Goal: Task Accomplishment & Management: Complete application form

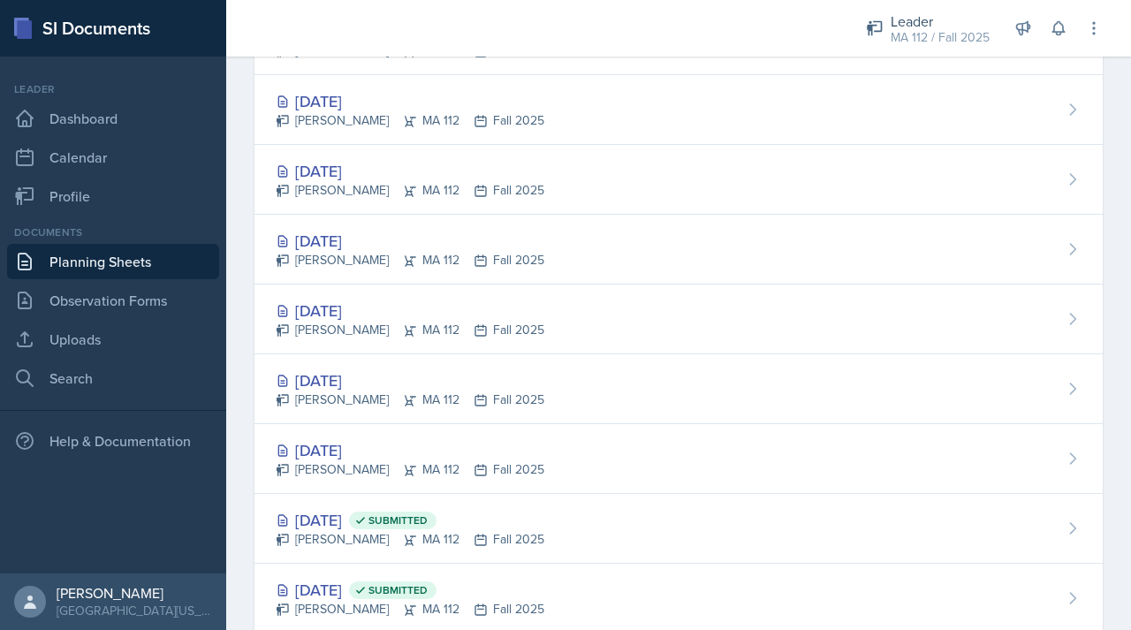
scroll to position [187, 0]
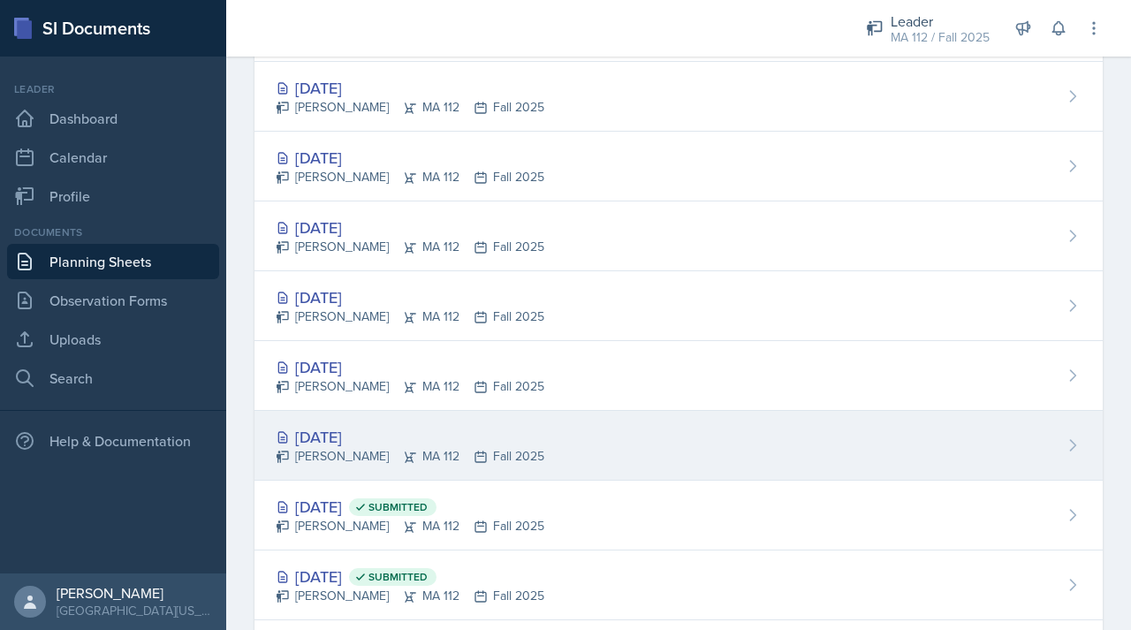
click at [352, 437] on div "[DATE]" at bounding box center [410, 437] width 269 height 24
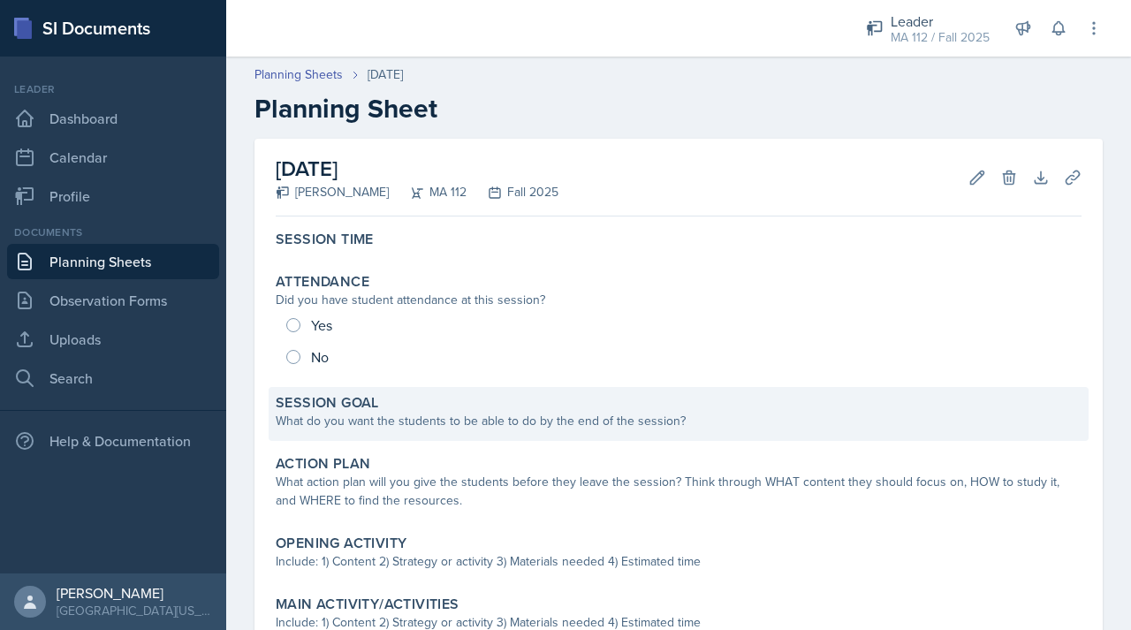
click at [323, 415] on div "What do you want the students to be able to do by the end of the session?" at bounding box center [679, 421] width 806 height 19
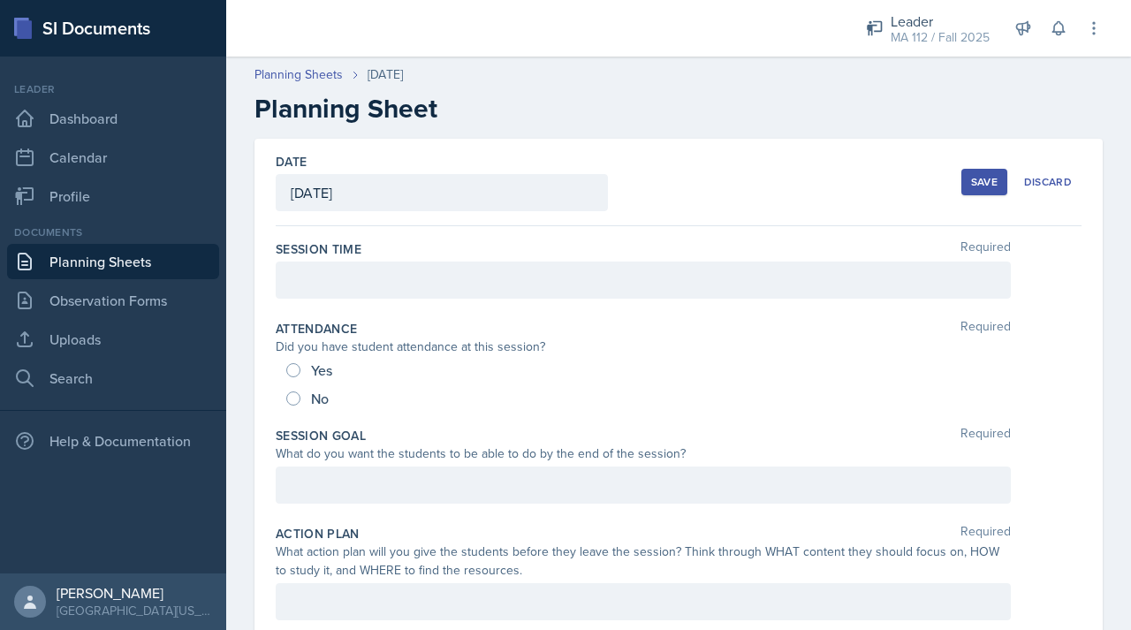
click at [351, 474] on div at bounding box center [643, 485] width 735 height 37
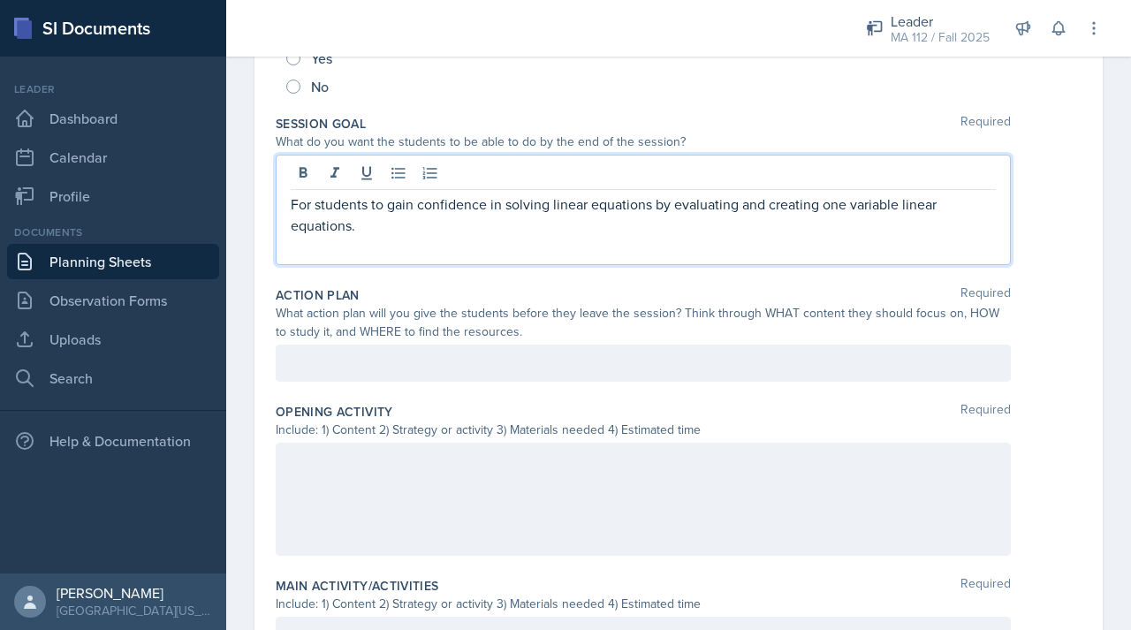
click at [364, 374] on p at bounding box center [643, 363] width 705 height 21
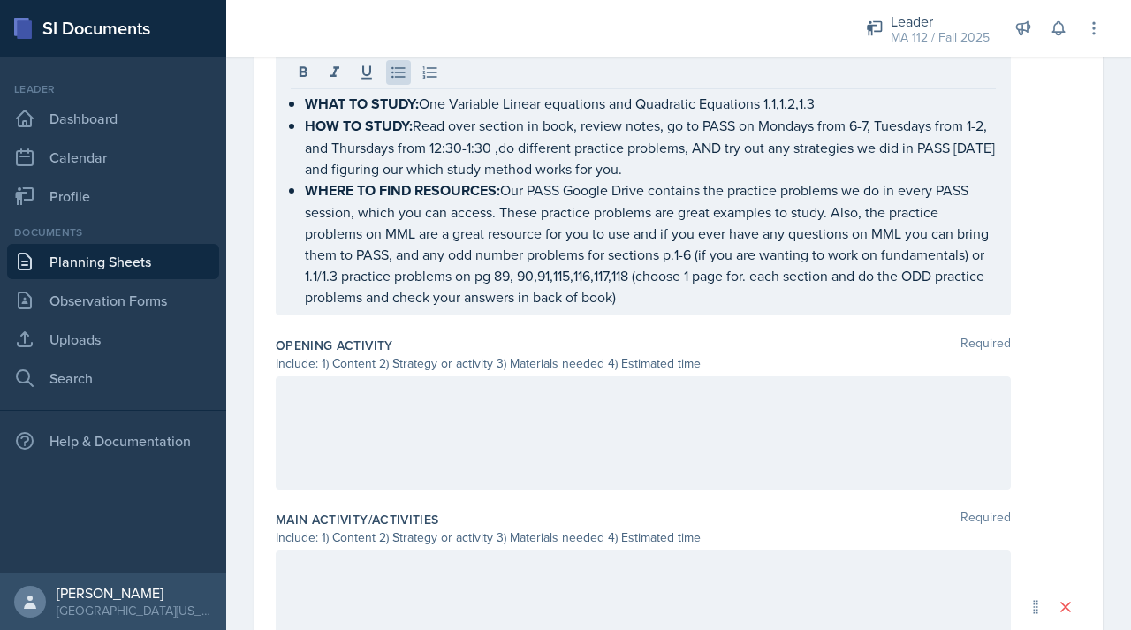
click at [324, 433] on div at bounding box center [643, 433] width 735 height 113
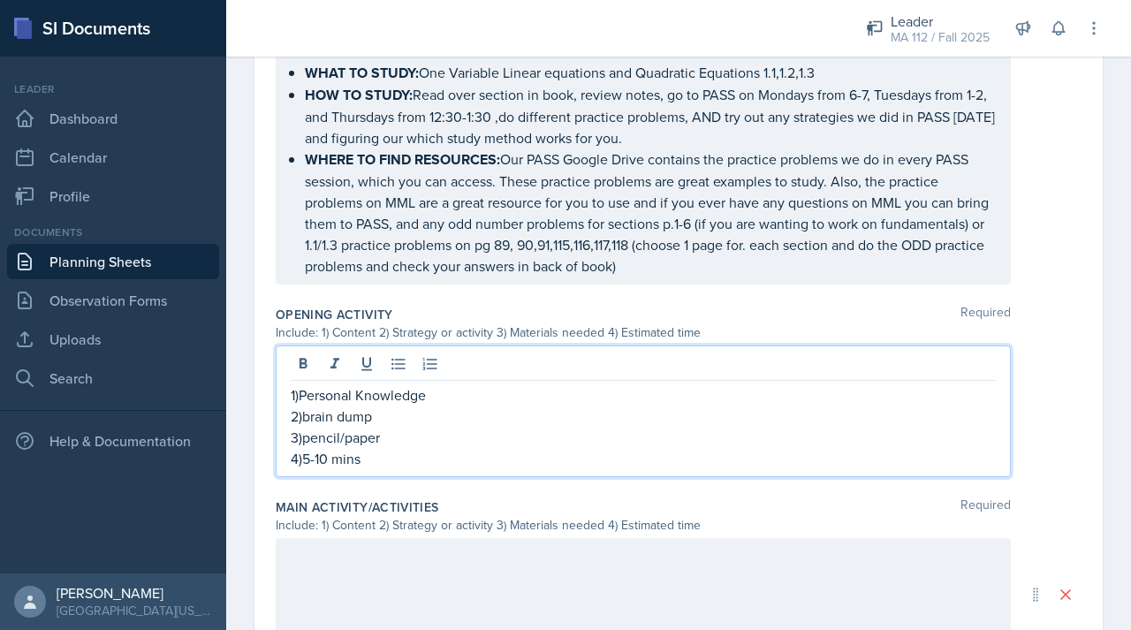
click at [335, 569] on div at bounding box center [643, 594] width 735 height 113
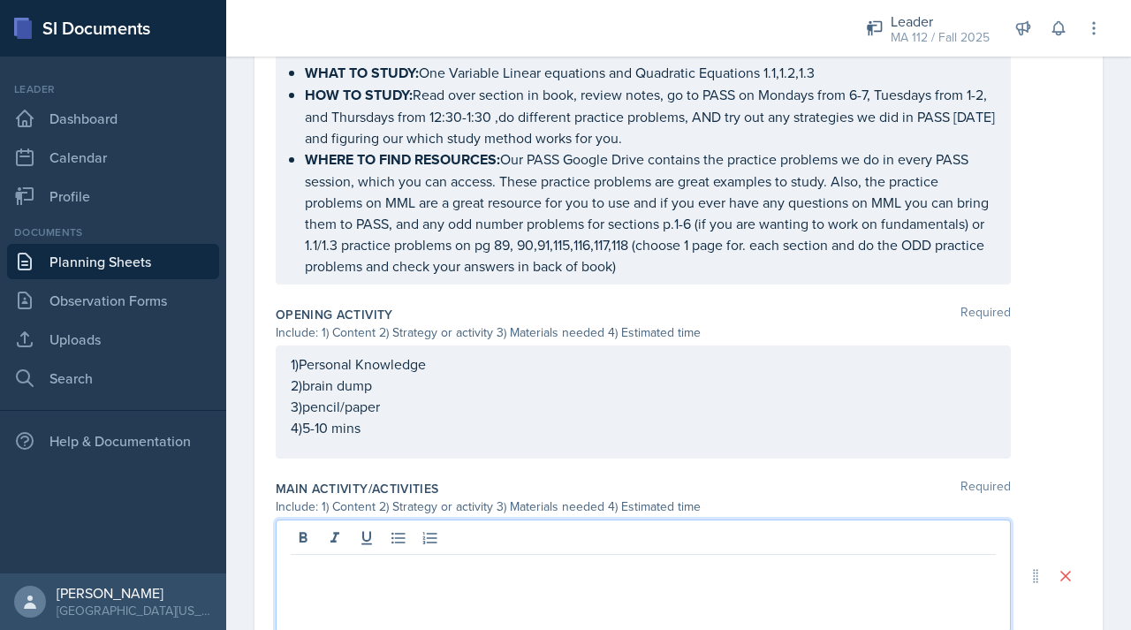
scroll to position [603, 0]
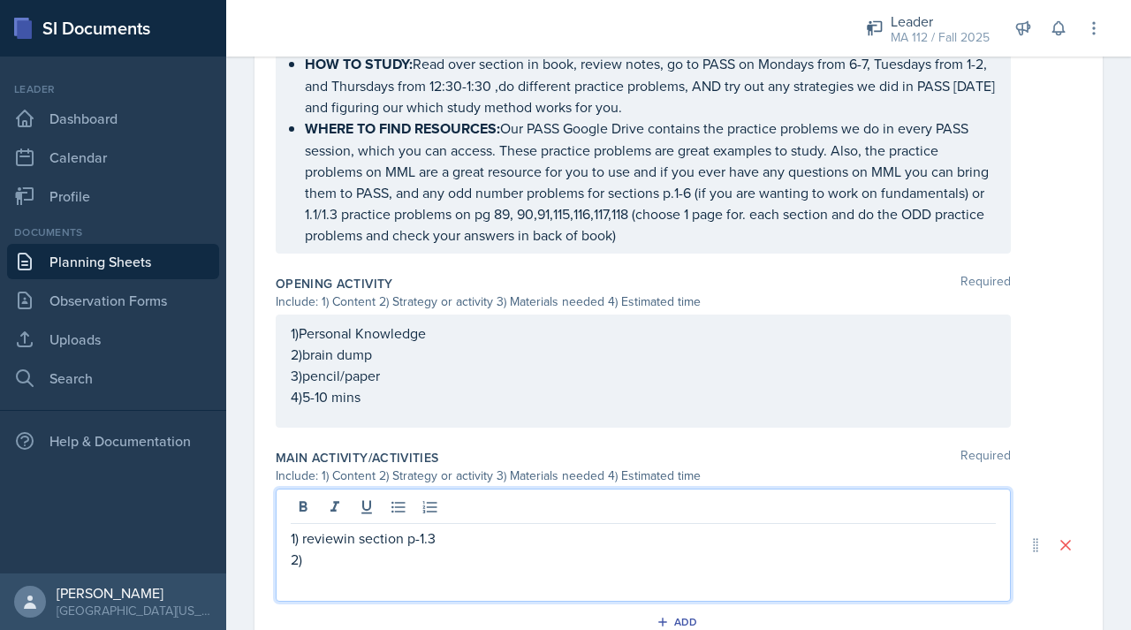
click at [356, 545] on p "1) reviewin section p-1.3" at bounding box center [643, 538] width 705 height 21
click at [323, 554] on p "2)" at bounding box center [643, 559] width 705 height 21
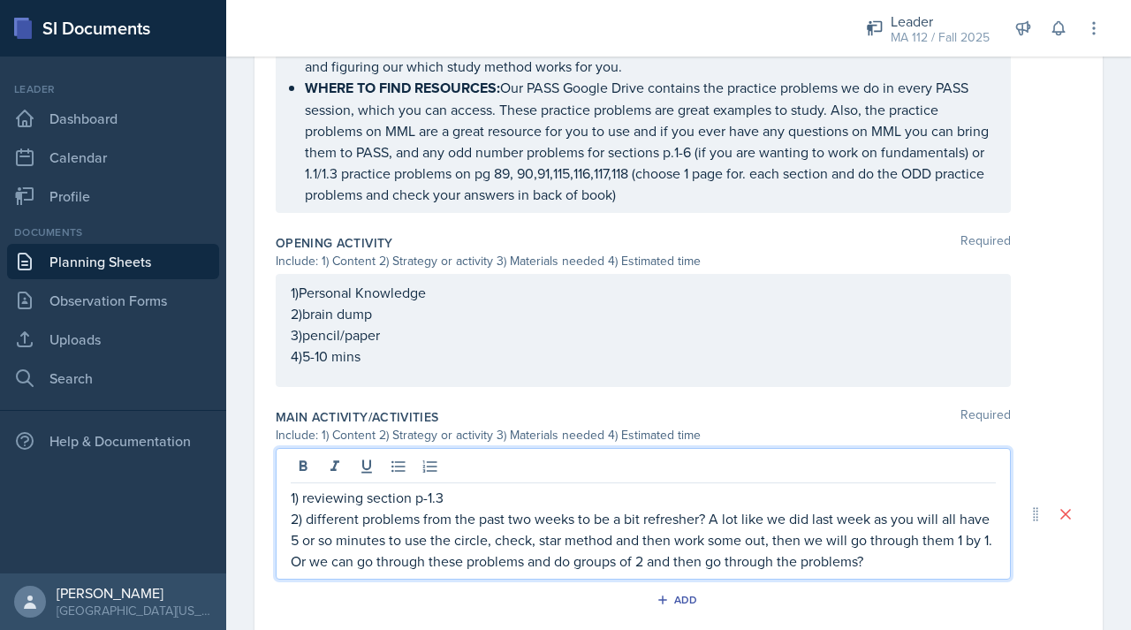
scroll to position [650, 0]
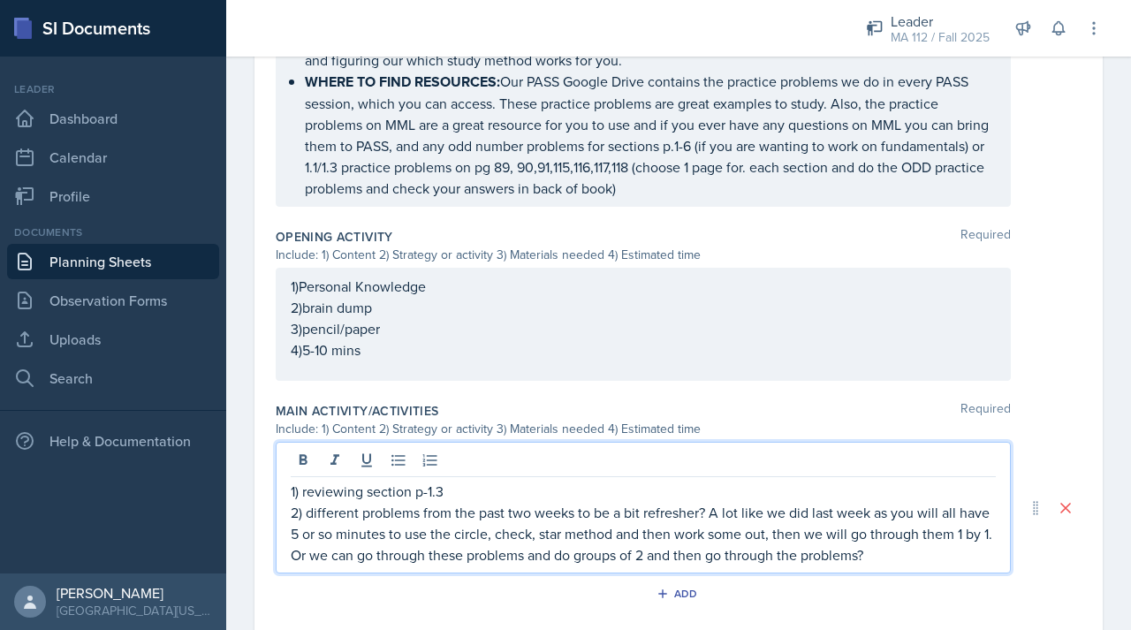
click at [316, 510] on p "2) different problems from the past two weeks to be a bit refresher? A lot like…" at bounding box center [643, 534] width 705 height 64
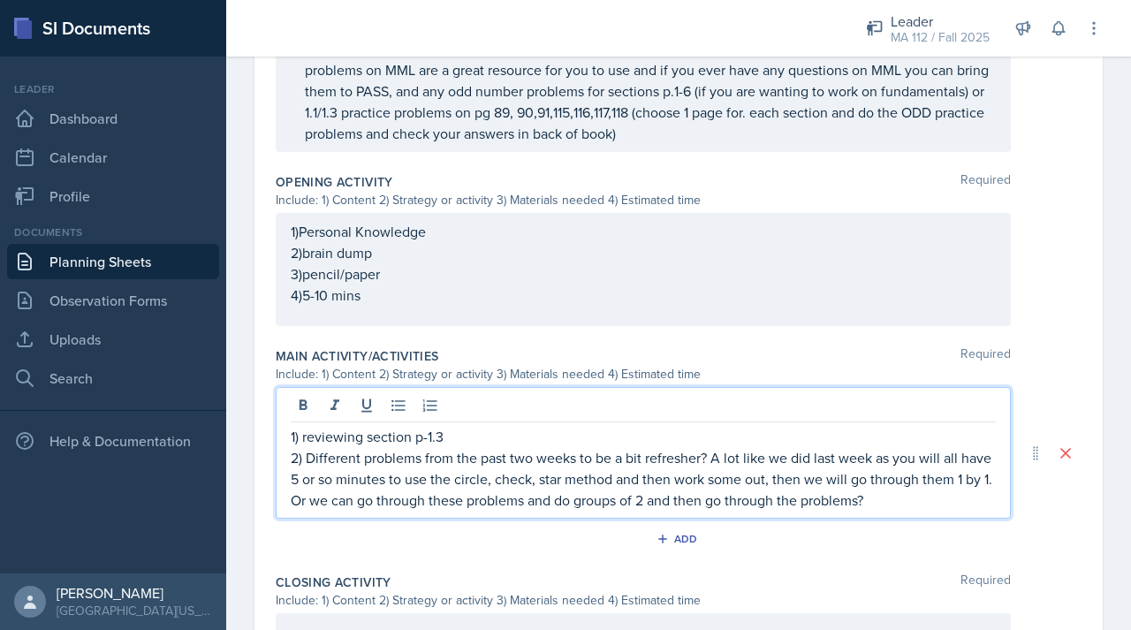
scroll to position [707, 0]
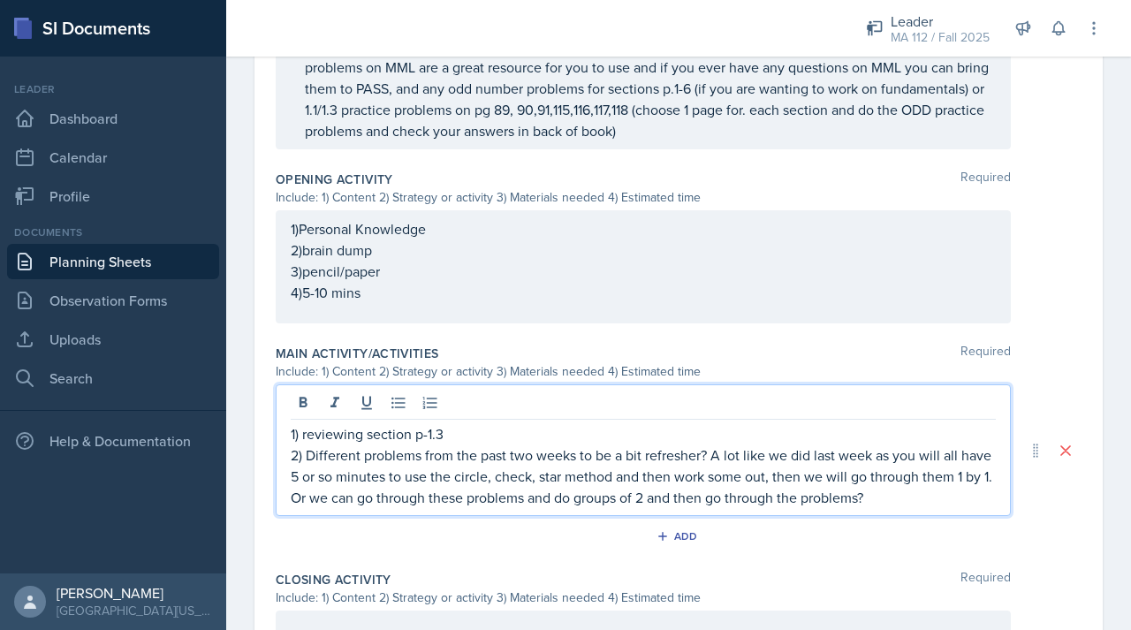
click at [704, 454] on p "2) Different problems from the past two weeks to be a bit refresher? A lot like…" at bounding box center [643, 477] width 705 height 64
click at [707, 454] on p "2) Different problems from the past two weeks to be a bit refresher? A lot like…" at bounding box center [643, 477] width 705 height 64
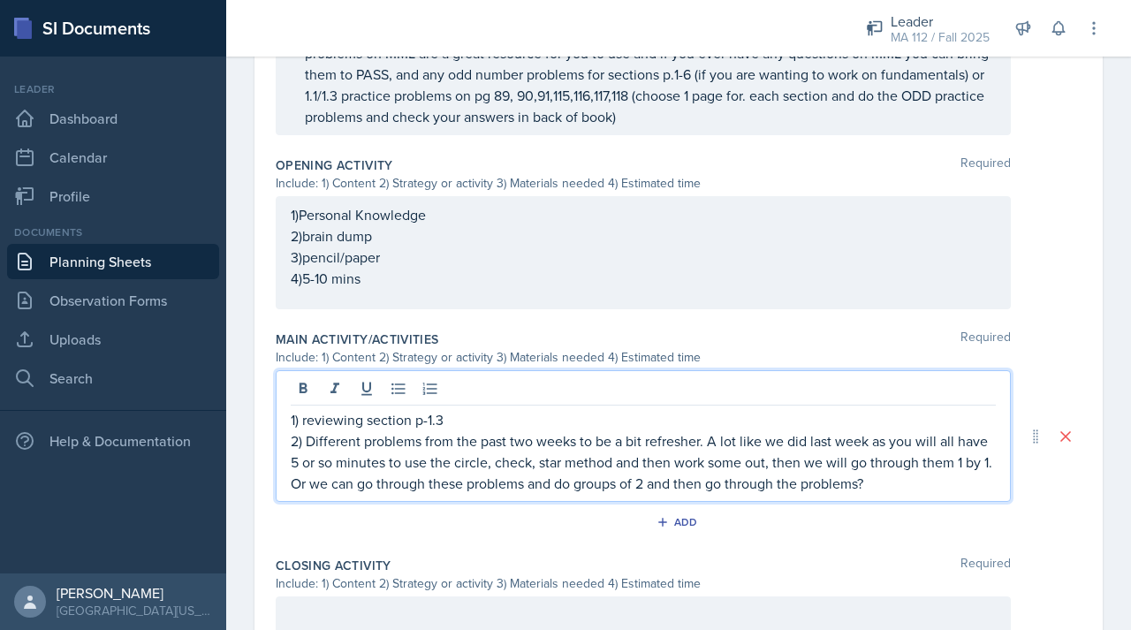
scroll to position [728, 0]
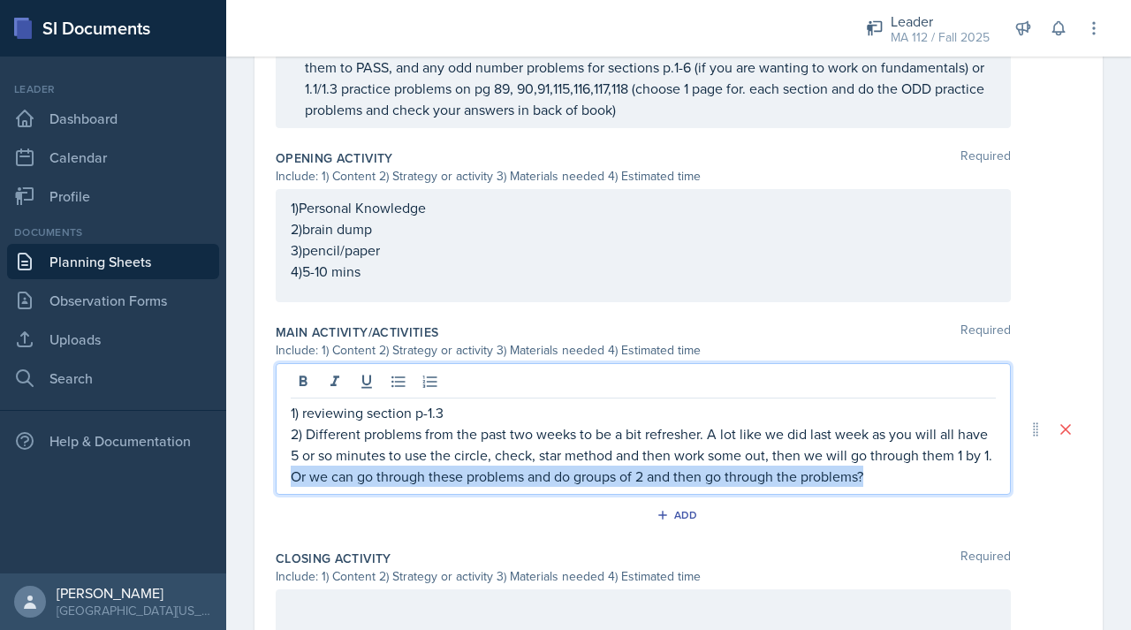
drag, startPoint x: 948, startPoint y: 476, endPoint x: 367, endPoint y: 472, distance: 580.7
click at [365, 473] on p "2) Different problems from the past two weeks to be a bit refresher. A lot like…" at bounding box center [643, 455] width 705 height 64
click at [648, 480] on p "2) Different problems from the past two weeks to be a bit refresher. A lot like…" at bounding box center [643, 455] width 705 height 64
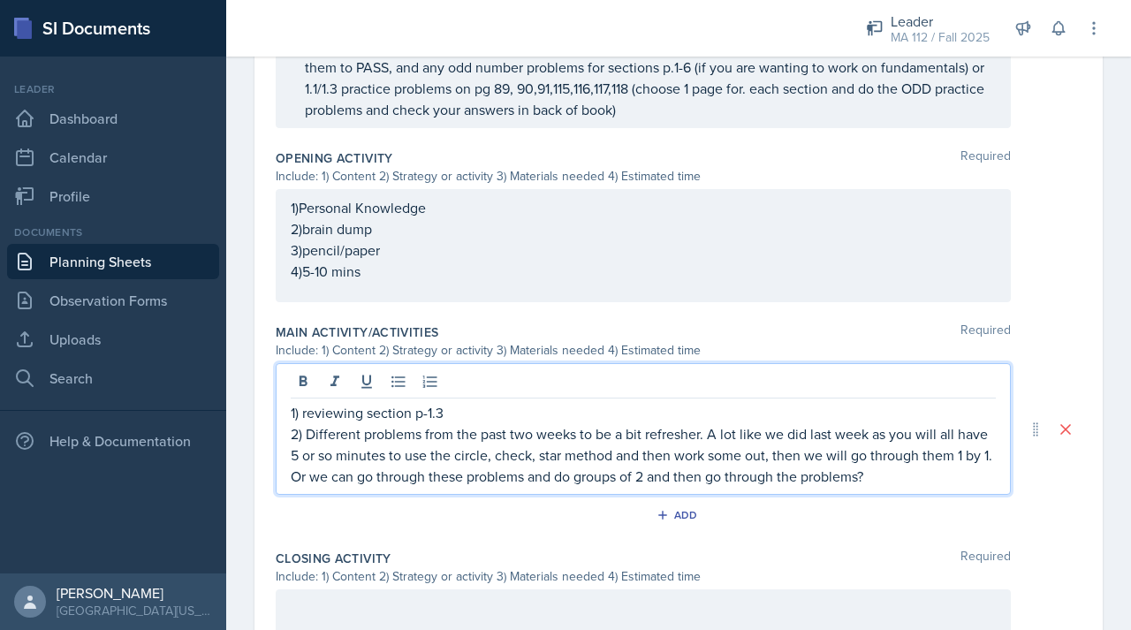
click at [947, 481] on p "2) Different problems from the past two weeks to be a bit refresher. A lot like…" at bounding box center [643, 455] width 705 height 64
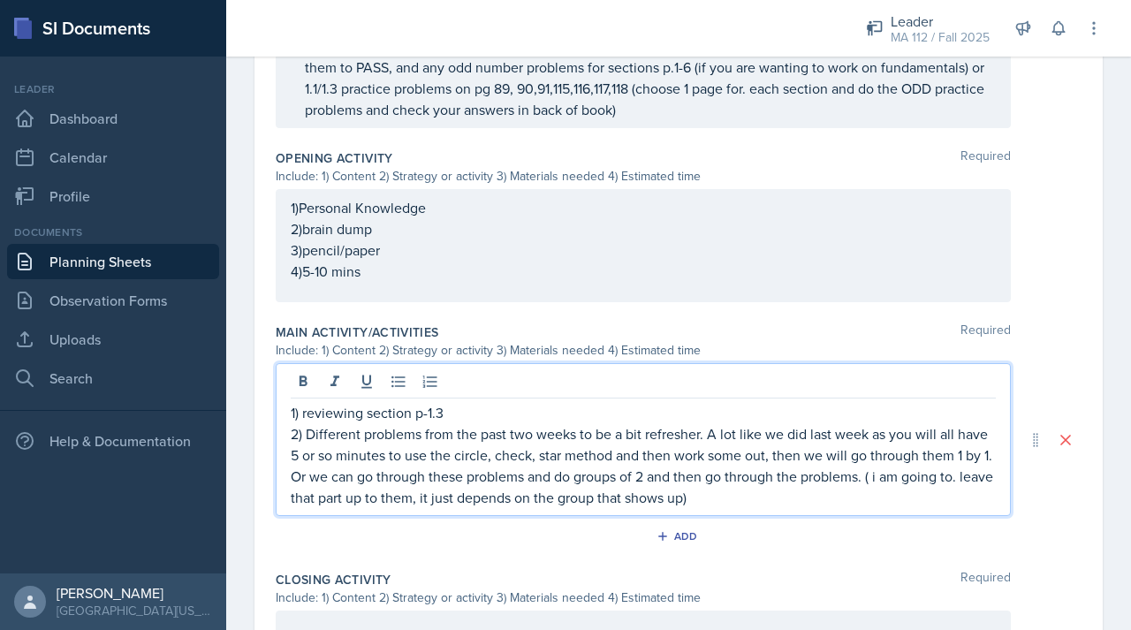
click at [344, 503] on p "2) Different problems from the past two weeks to be a bit refresher. A lot like…" at bounding box center [643, 465] width 705 height 85
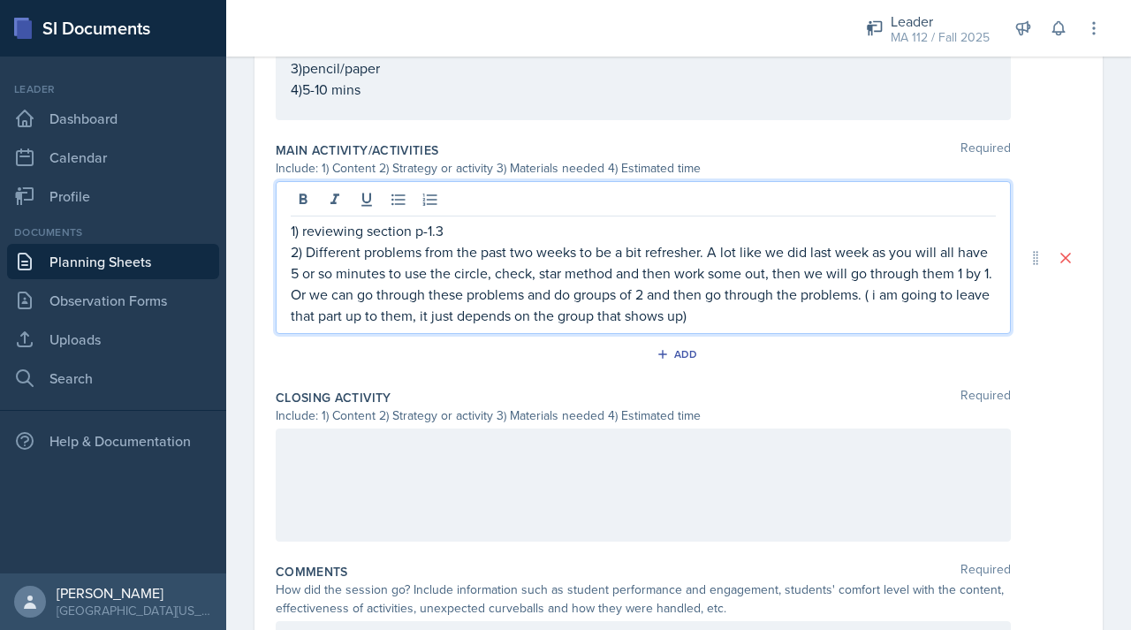
scroll to position [1008, 0]
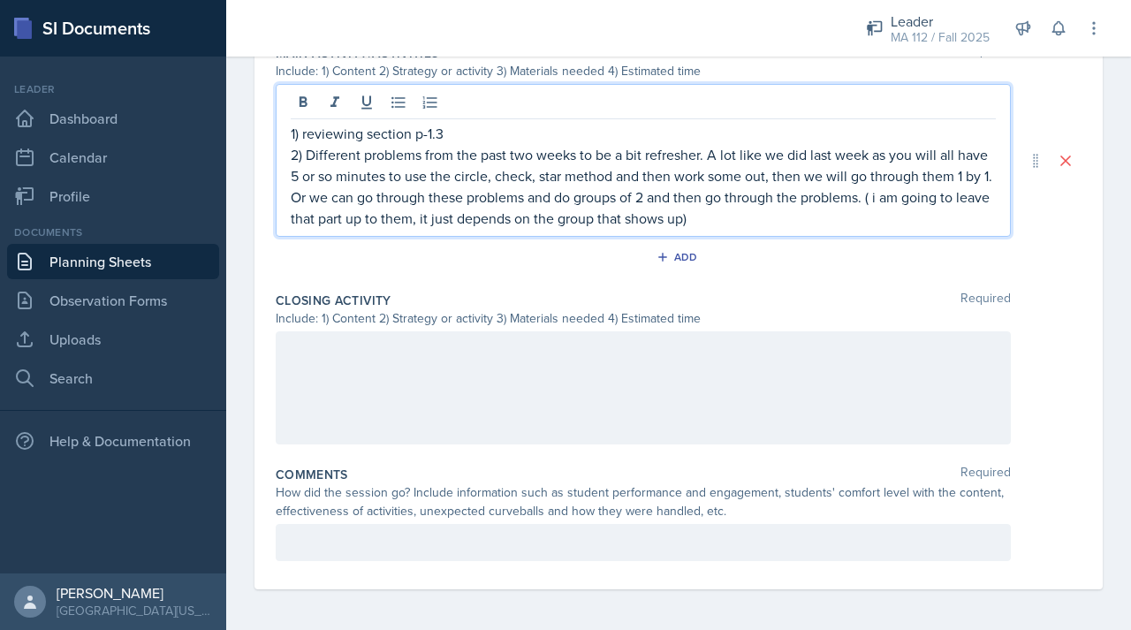
click at [819, 219] on p "2) Different problems from the past two weeks to be a bit refresher. A lot like…" at bounding box center [643, 186] width 705 height 85
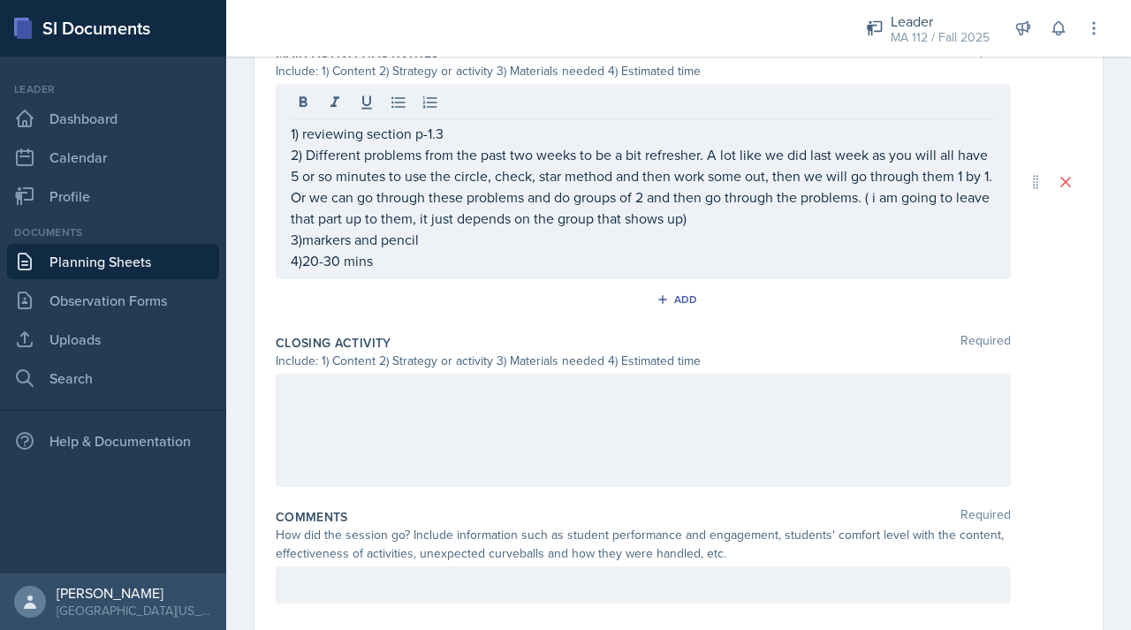
click at [494, 417] on div at bounding box center [643, 430] width 735 height 113
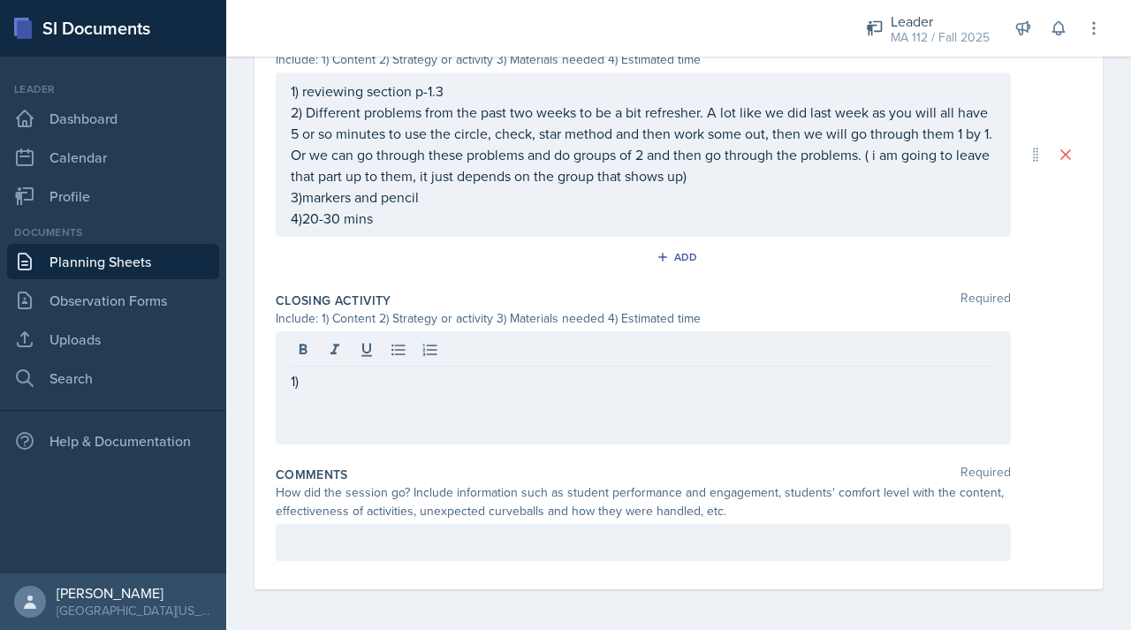
click at [335, 404] on div "1)" at bounding box center [643, 387] width 735 height 113
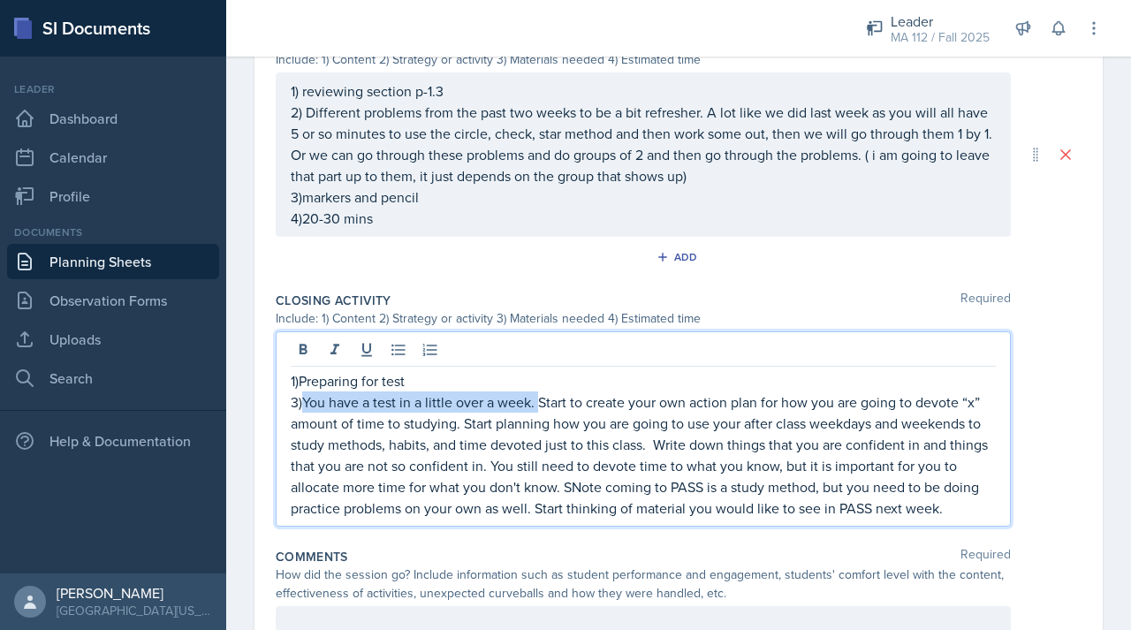
drag, startPoint x: 540, startPoint y: 402, endPoint x: 303, endPoint y: 402, distance: 236.9
click at [302, 402] on p "3)You have a test in a little over a week. Start to create your own action plan…" at bounding box center [643, 455] width 705 height 127
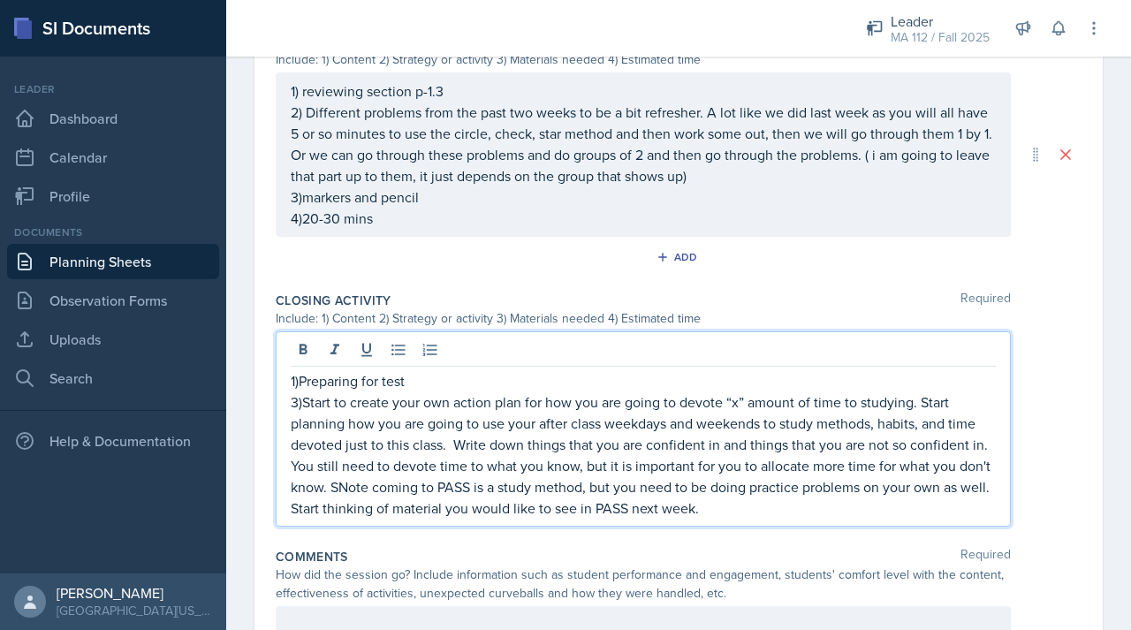
click at [753, 502] on p "3)Start to create your own action plan for how you are going to devote “x” amou…" at bounding box center [643, 455] width 705 height 127
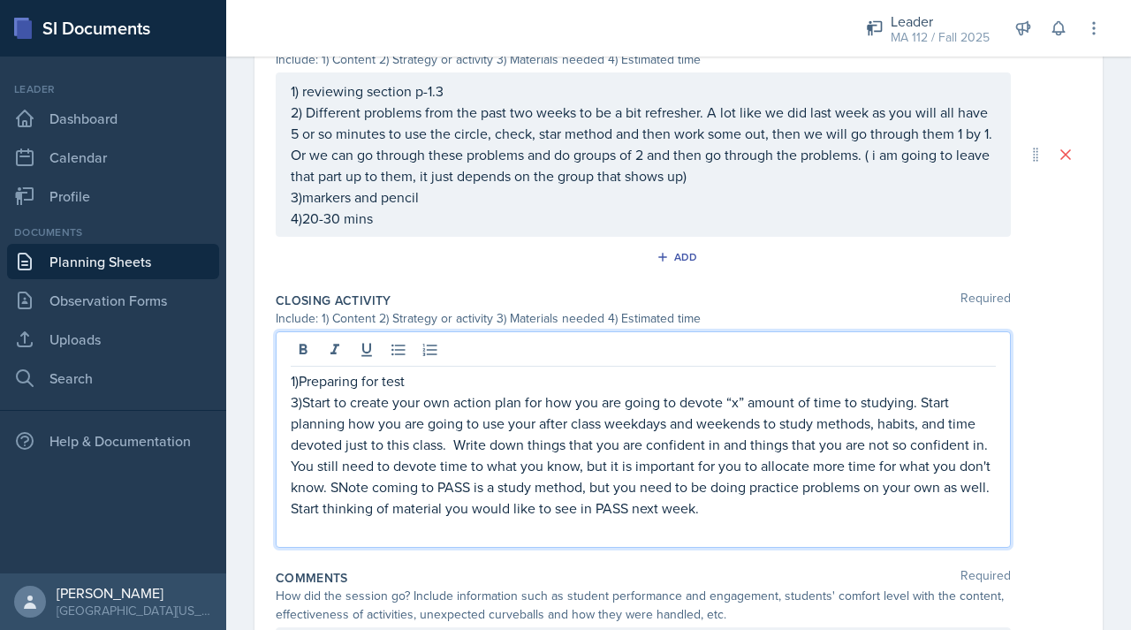
click at [297, 406] on p "3)Start to create your own action plan for how you are going to devote “x” amou…" at bounding box center [643, 455] width 705 height 127
click at [780, 514] on p "2)Start to create your own action plan for how you are going to devote “x” amou…" at bounding box center [643, 455] width 705 height 127
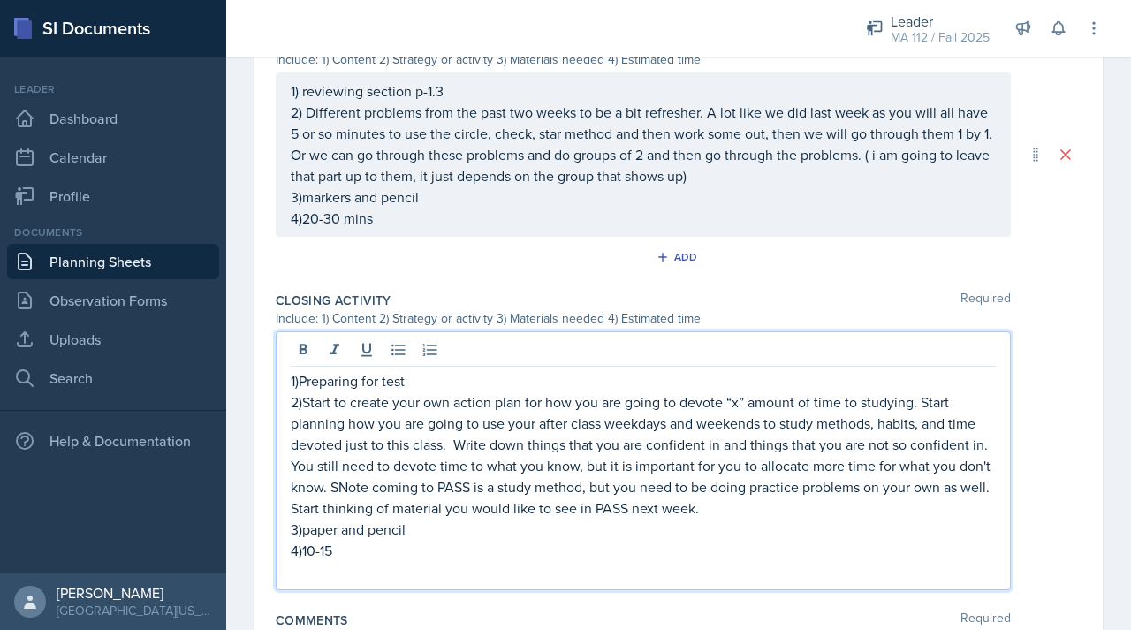
scroll to position [1050, 0]
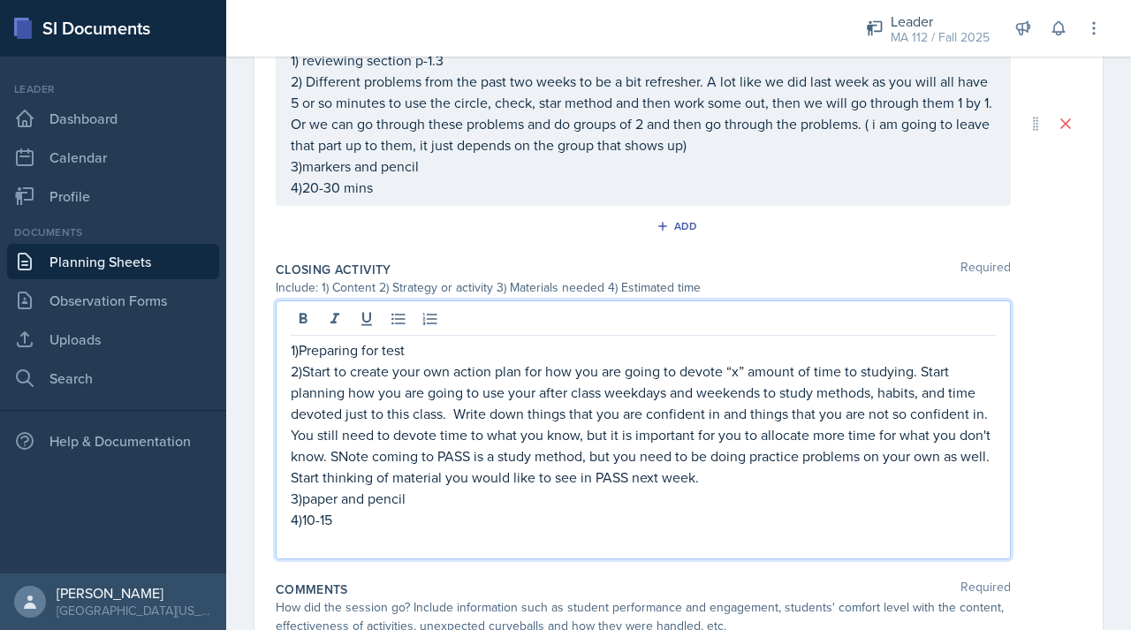
click at [345, 198] on p "4)20-30 mins" at bounding box center [643, 187] width 705 height 21
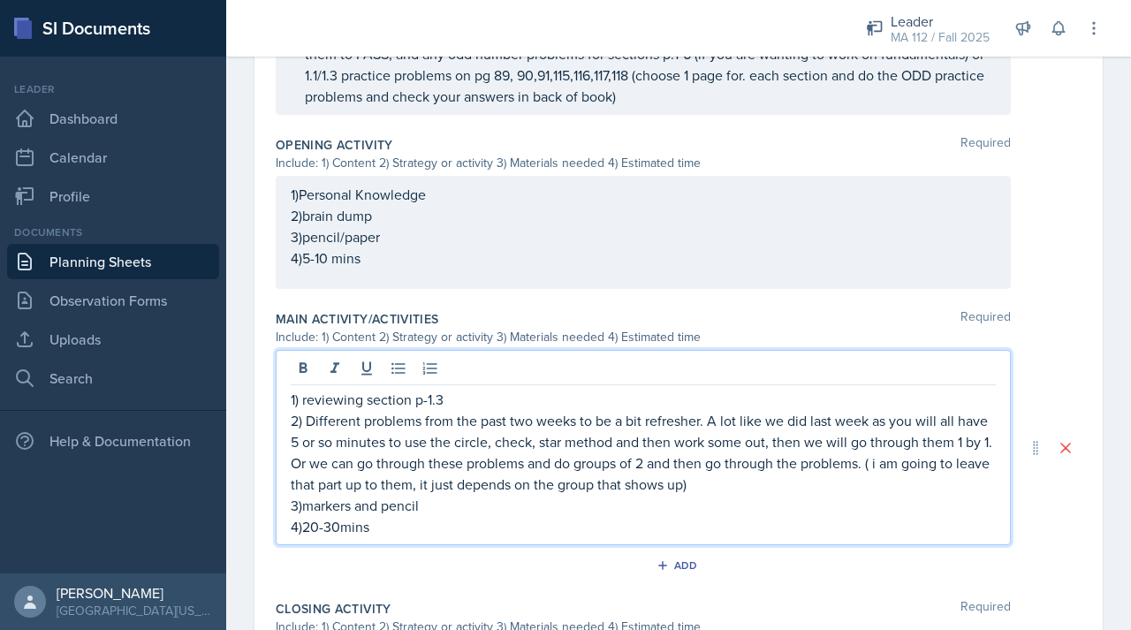
click at [333, 257] on p "4)5-10 mins" at bounding box center [643, 257] width 705 height 21
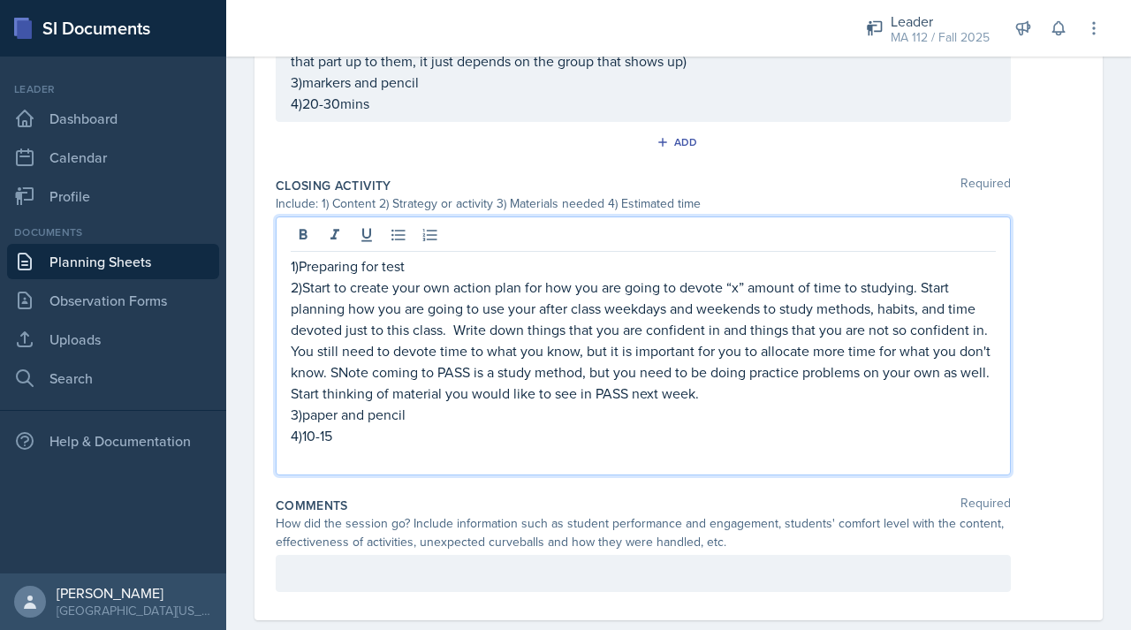
scroll to position [1165, 0]
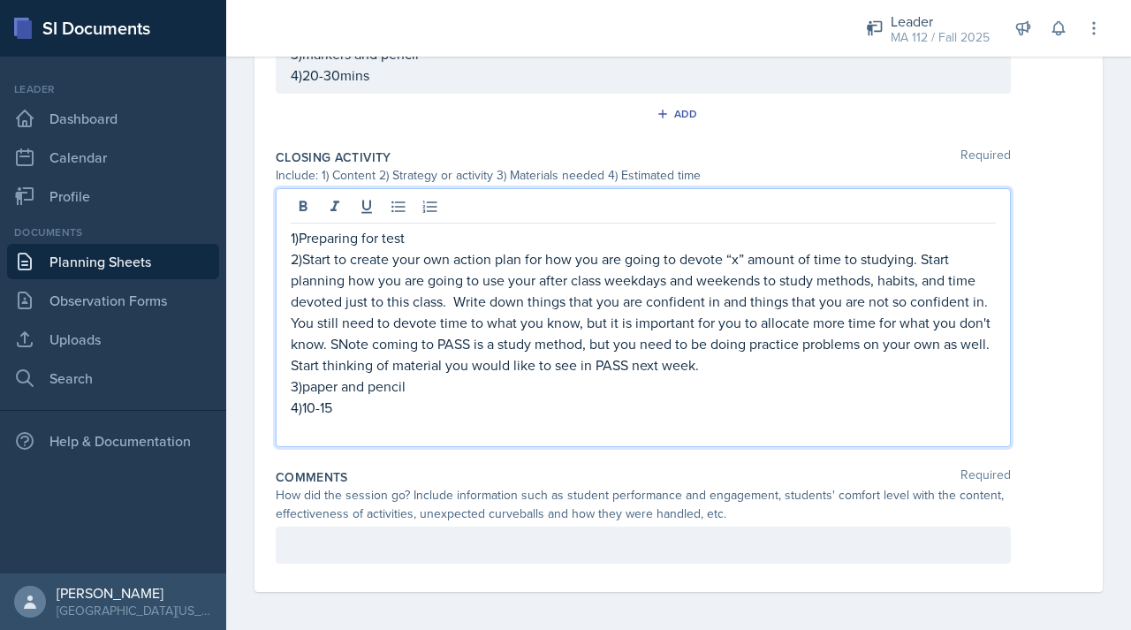
click at [375, 340] on p "2)Start to create your own action plan for how you are going to devote “x” amou…" at bounding box center [643, 311] width 705 height 127
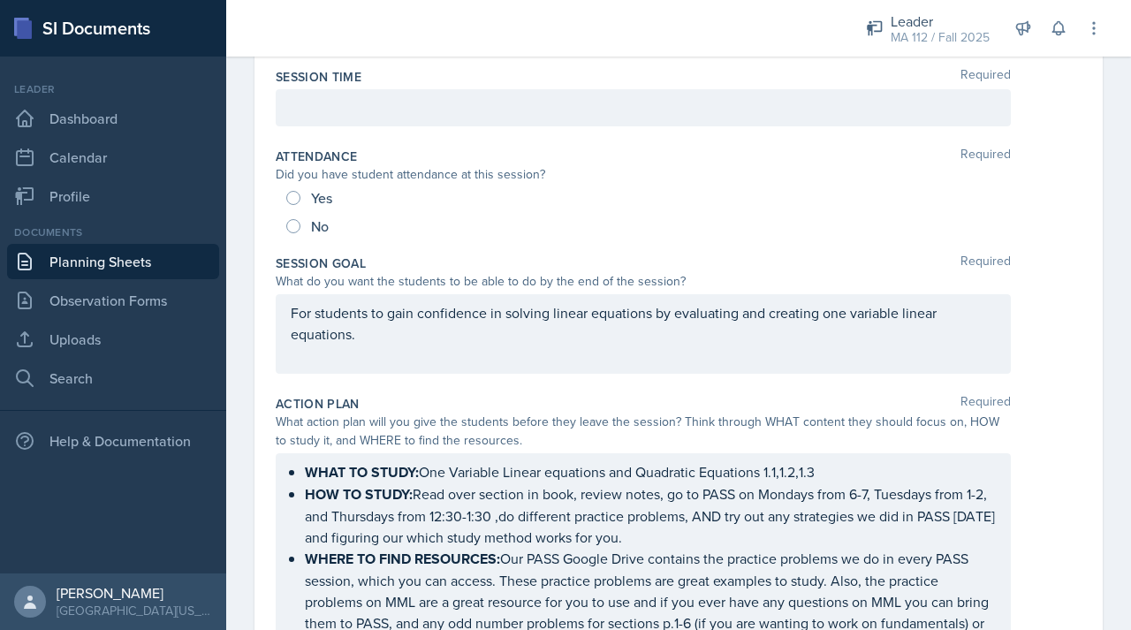
scroll to position [54, 0]
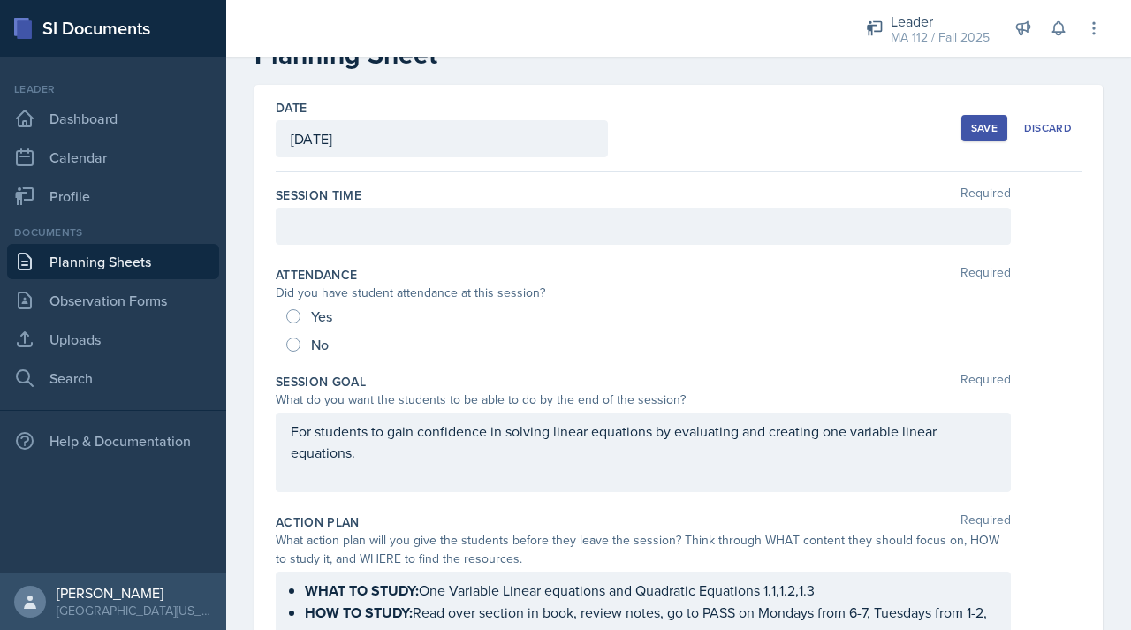
click at [971, 132] on div "Save" at bounding box center [984, 128] width 27 height 14
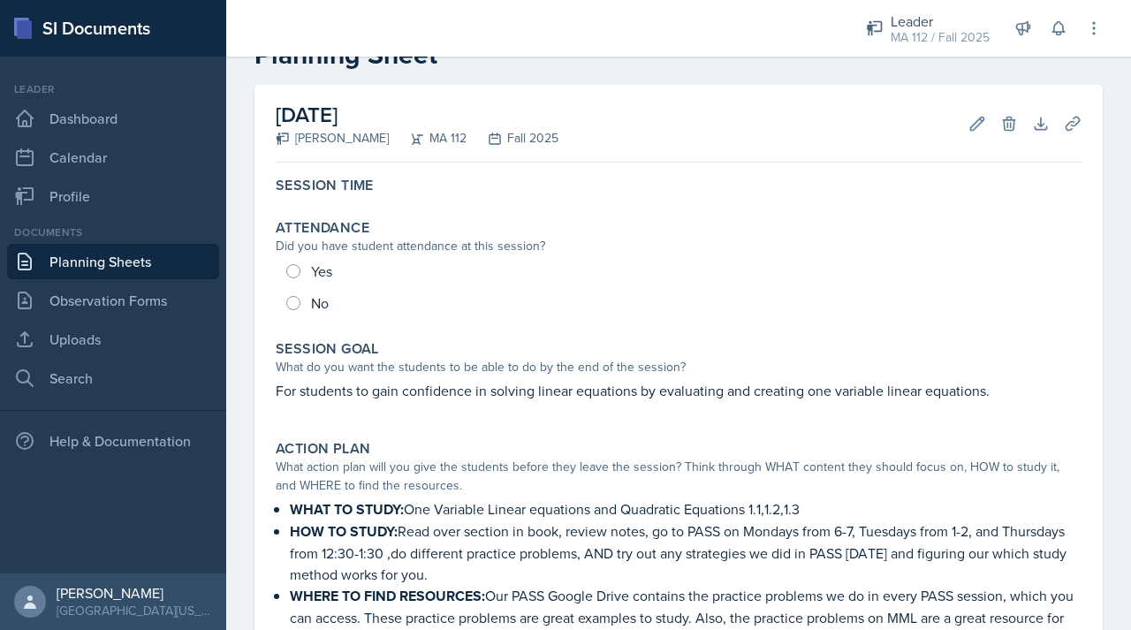
click at [103, 263] on link "Planning Sheets" at bounding box center [113, 261] width 212 height 35
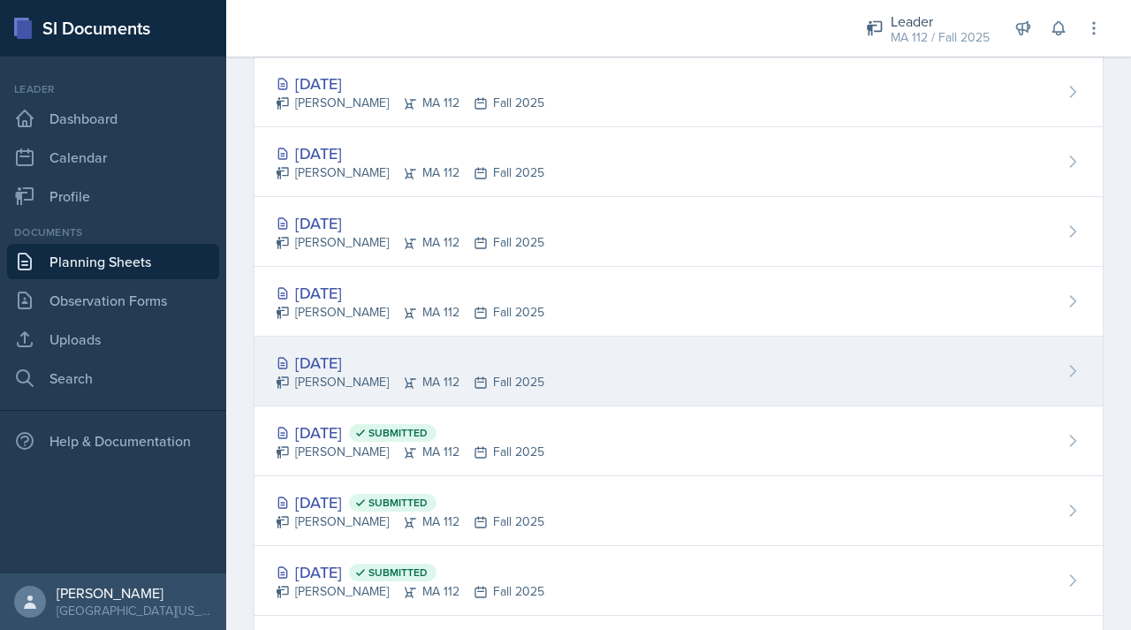
scroll to position [263, 0]
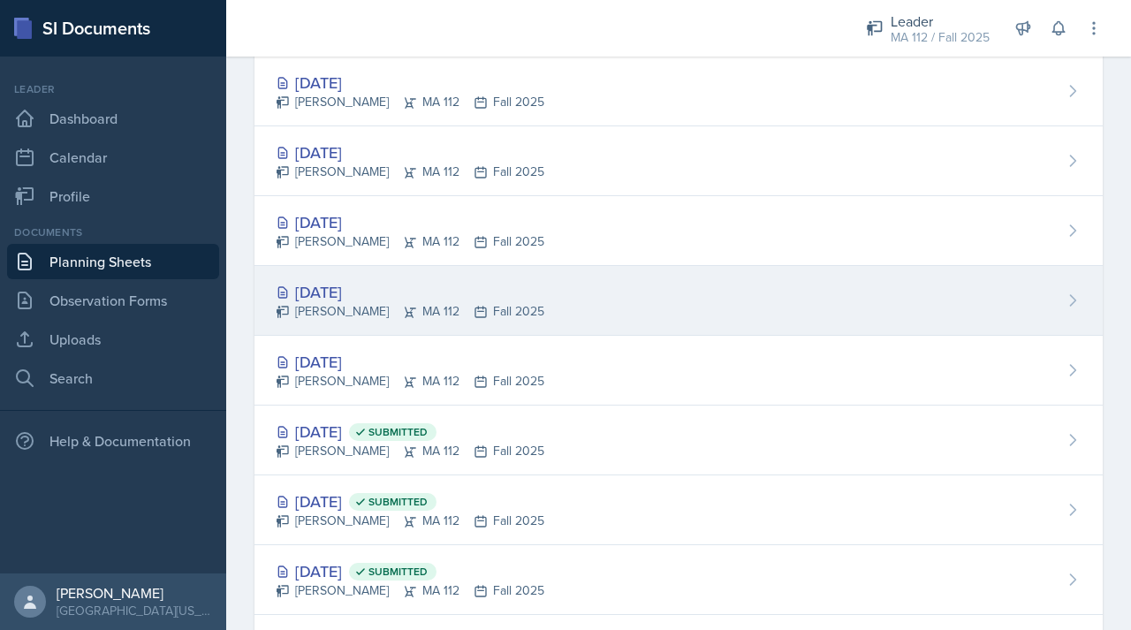
click at [353, 284] on div "[DATE]" at bounding box center [410, 292] width 269 height 24
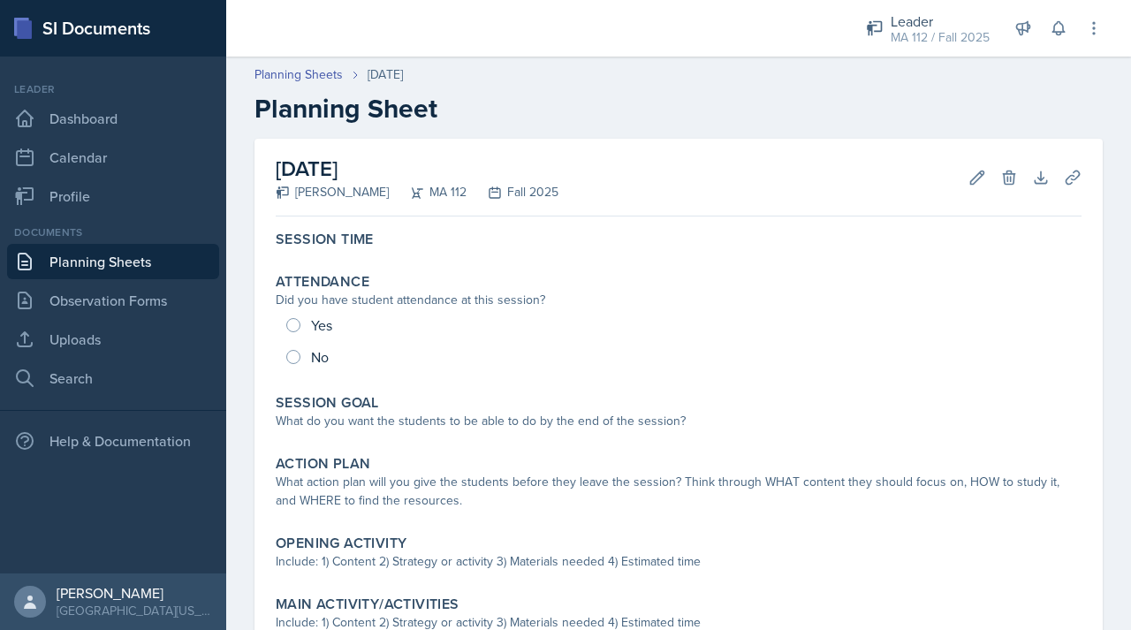
click at [393, 445] on div "Session Time Attendance Did you have student attendance at this session? Yes No…" at bounding box center [679, 514] width 806 height 581
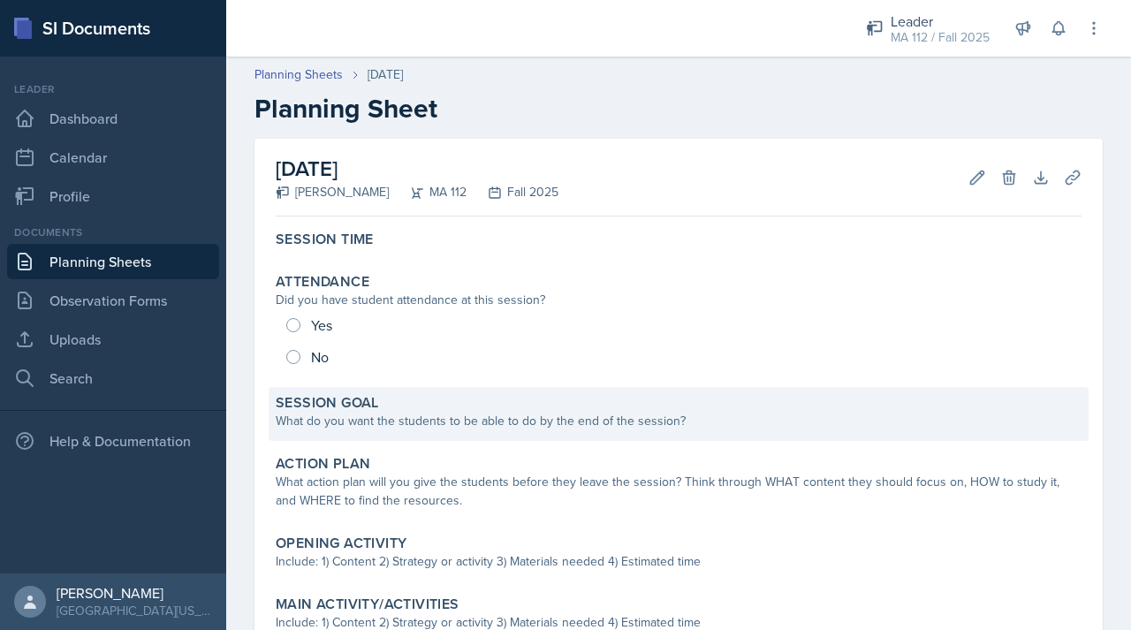
click at [407, 413] on div "What do you want the students to be able to do by the end of the session?" at bounding box center [679, 421] width 806 height 19
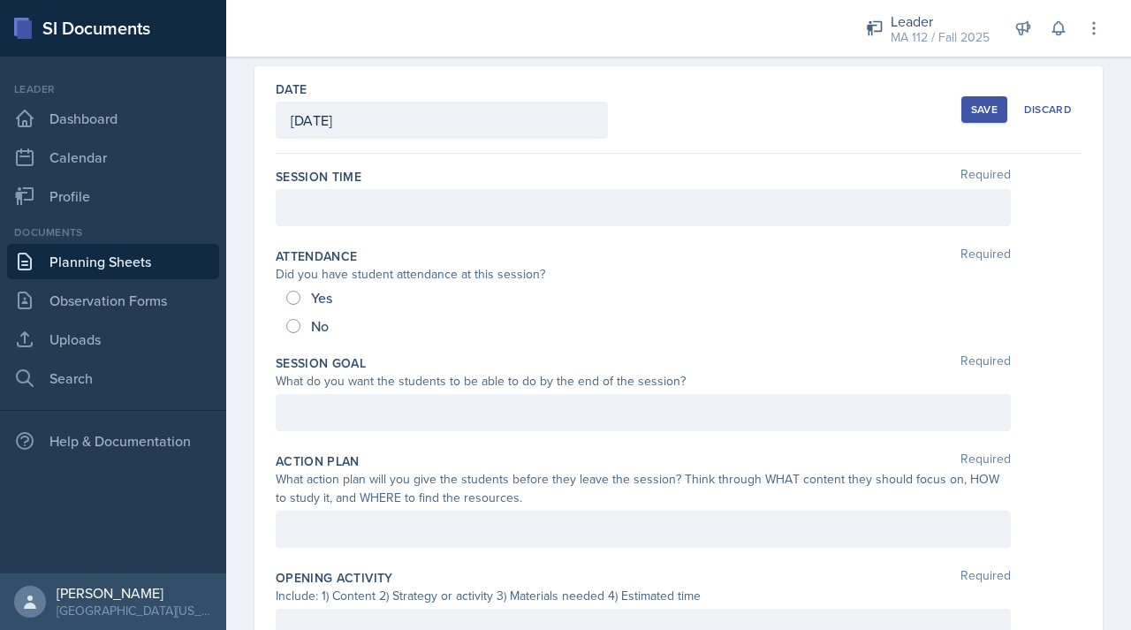
scroll to position [103, 0]
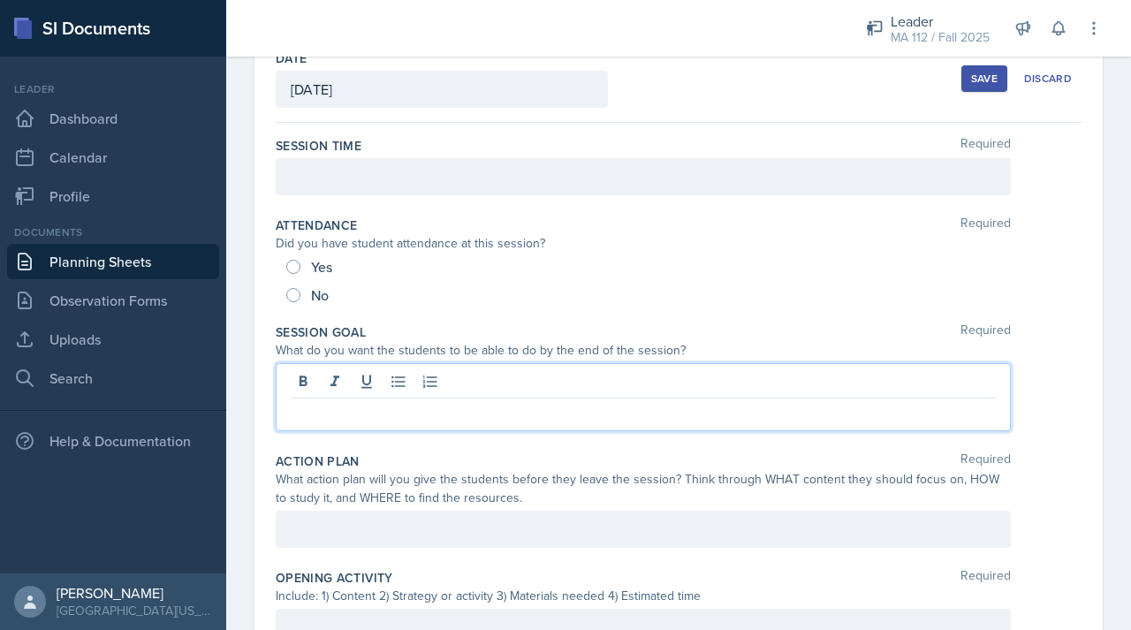
click at [360, 422] on p at bounding box center [643, 412] width 705 height 21
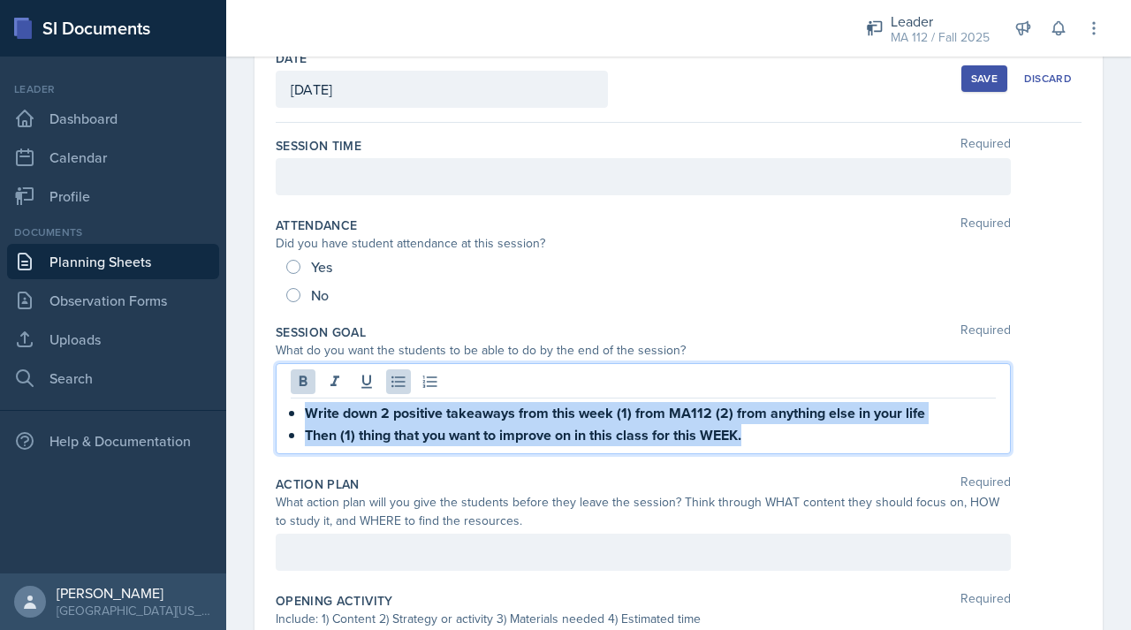
drag, startPoint x: 770, startPoint y: 433, endPoint x: 276, endPoint y: 398, distance: 495.4
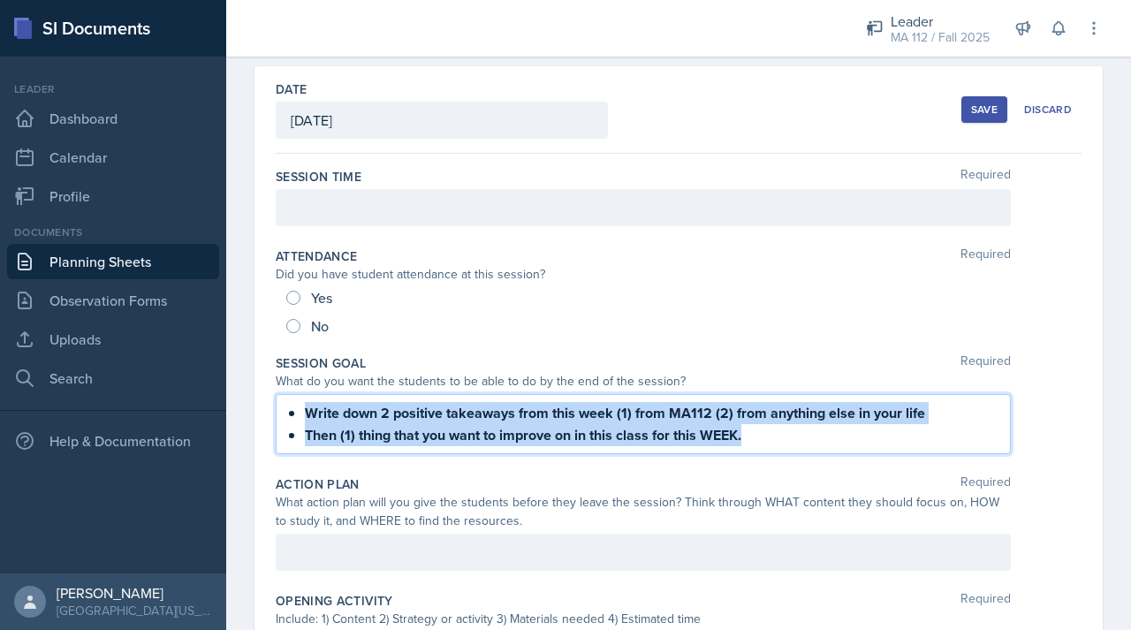
copy ul "Write down 2 positive takeaways from this week (1) from MA112 (2) from anything…"
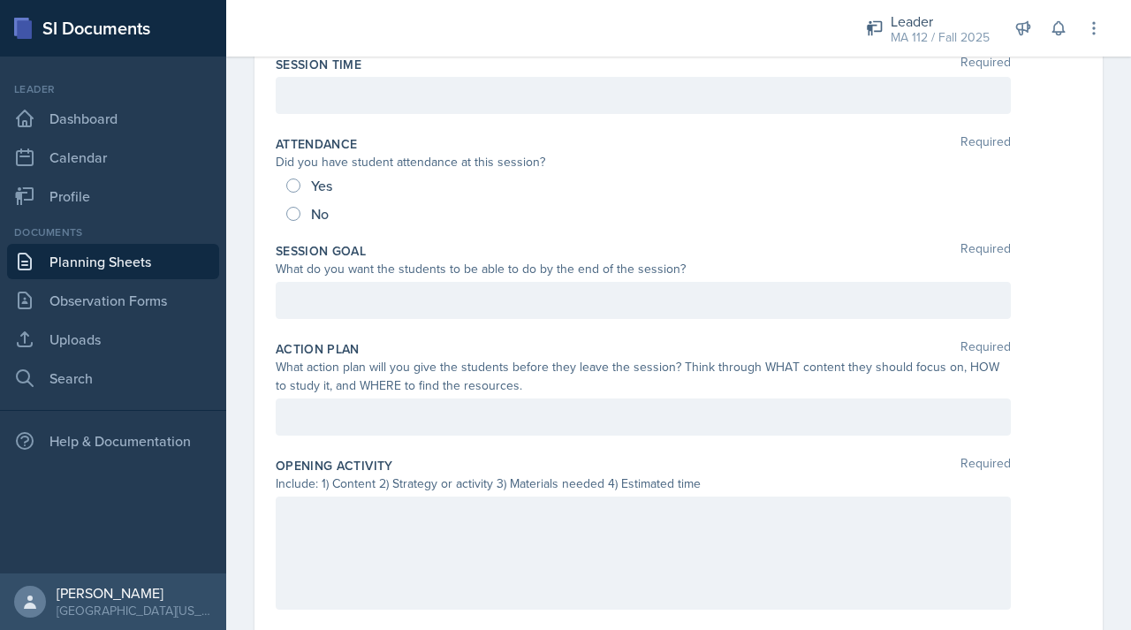
click at [312, 531] on div at bounding box center [643, 553] width 735 height 113
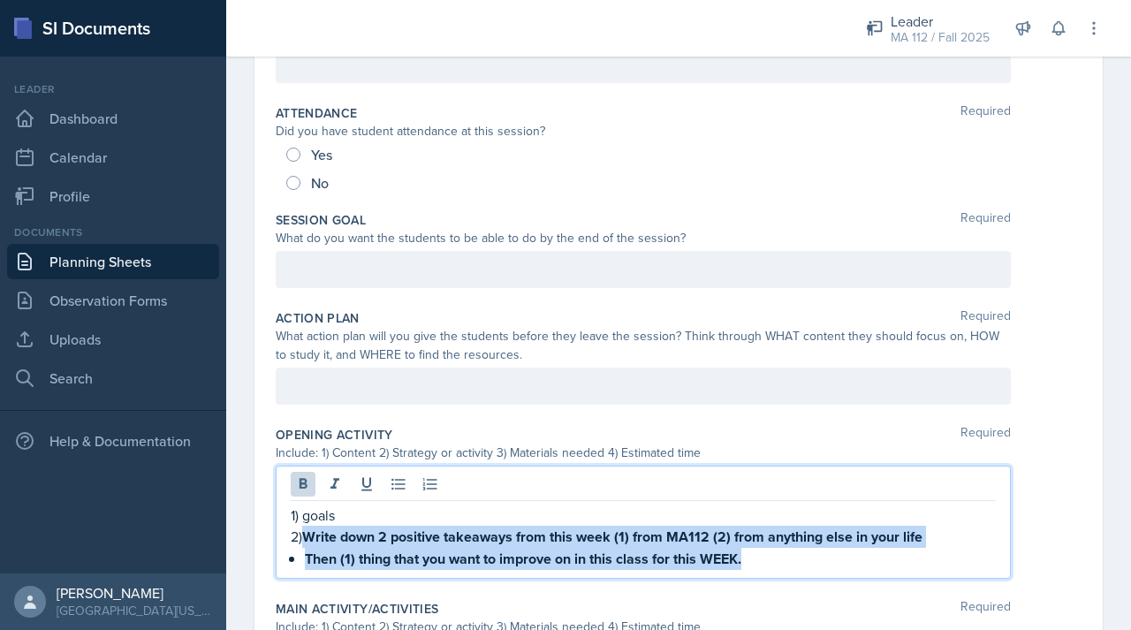
drag, startPoint x: 751, startPoint y: 561, endPoint x: 305, endPoint y: 536, distance: 447.1
click at [306, 536] on div "1) goals 2) Write down 2 positive takeaways from this week (1) from MA112 (2) f…" at bounding box center [643, 537] width 705 height 65
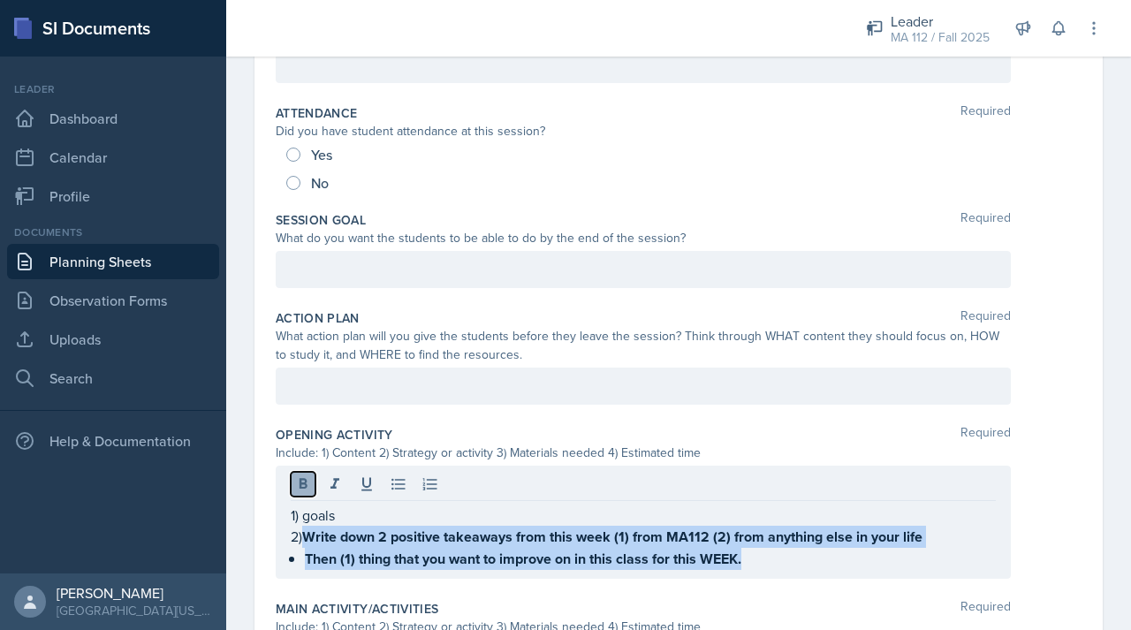
click at [304, 485] on icon at bounding box center [303, 485] width 18 height 18
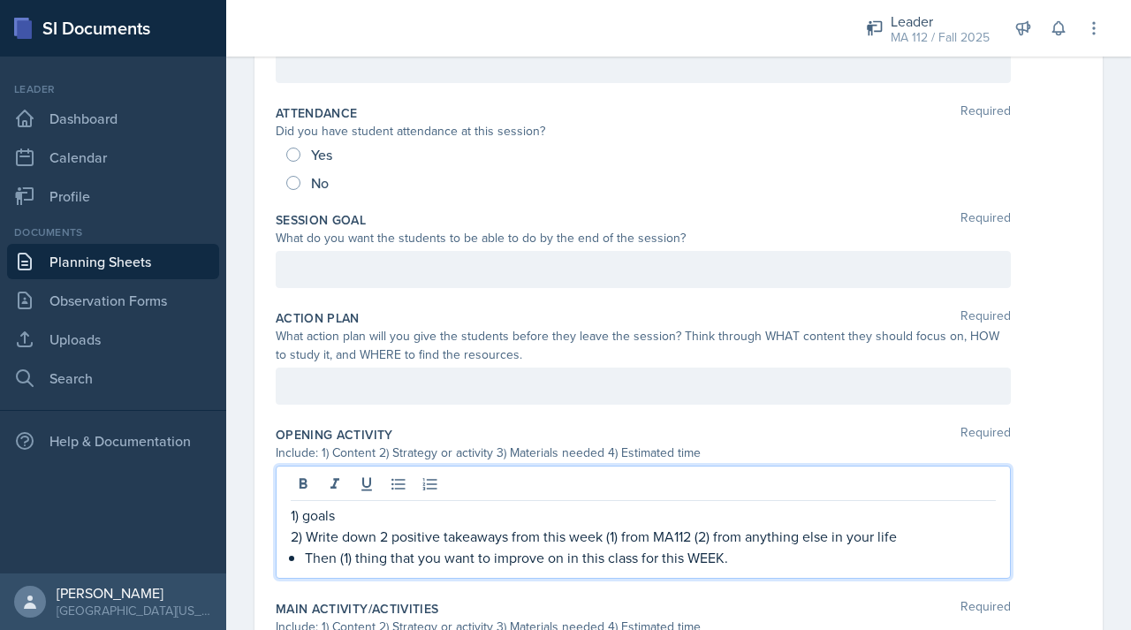
click at [779, 557] on p "Then (1) thing that you want to improve on in this class for this WEEK." at bounding box center [650, 557] width 691 height 21
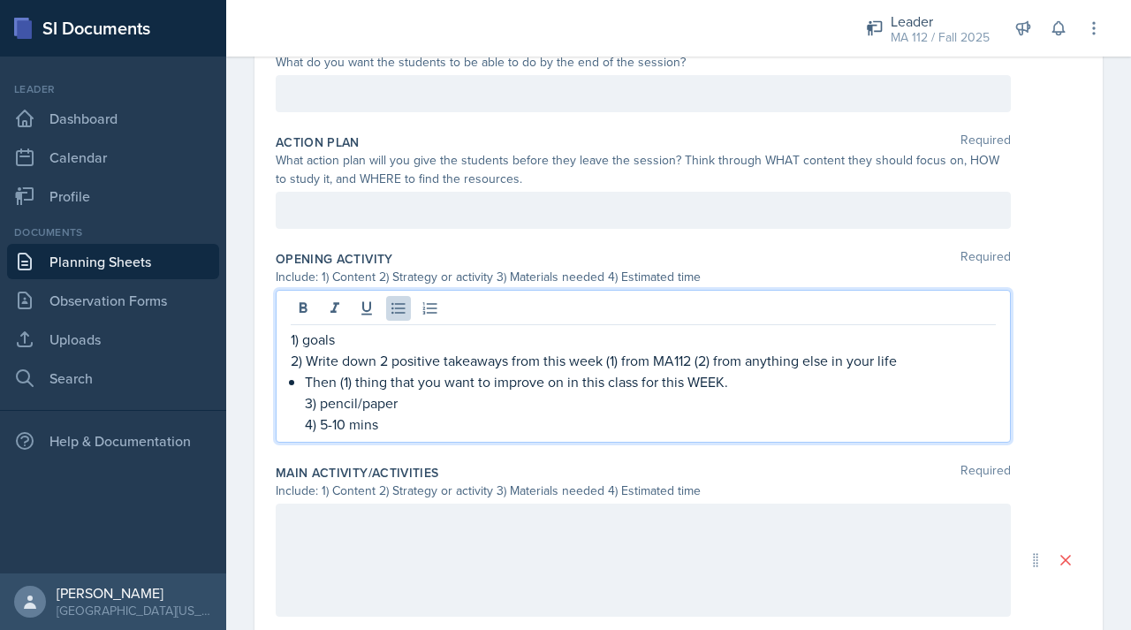
scroll to position [435, 0]
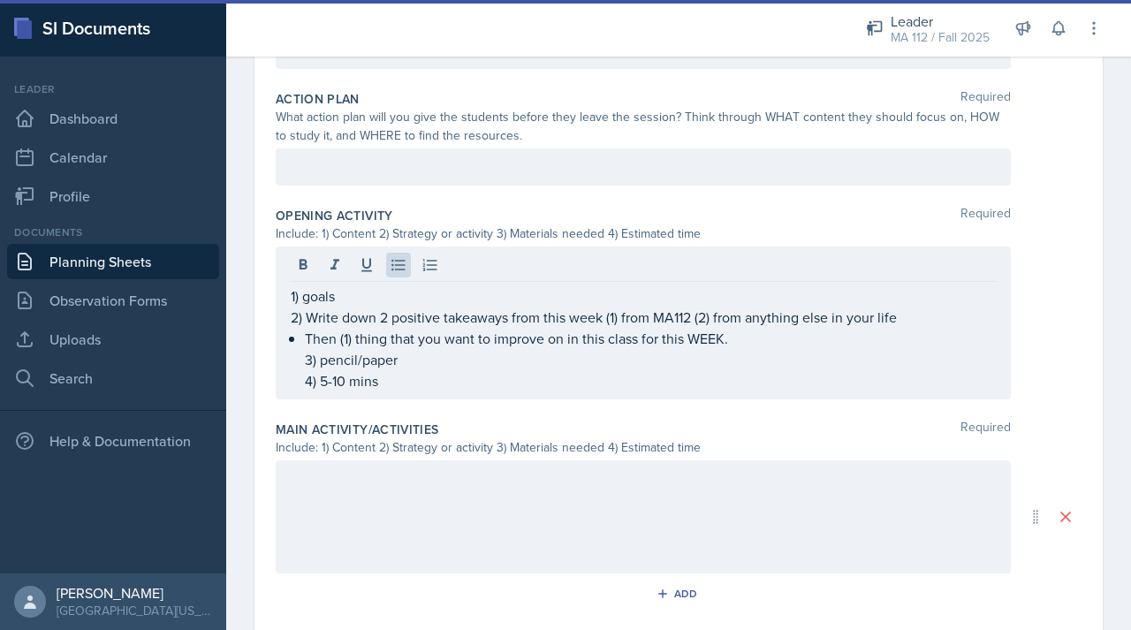
click at [377, 497] on div at bounding box center [643, 517] width 735 height 113
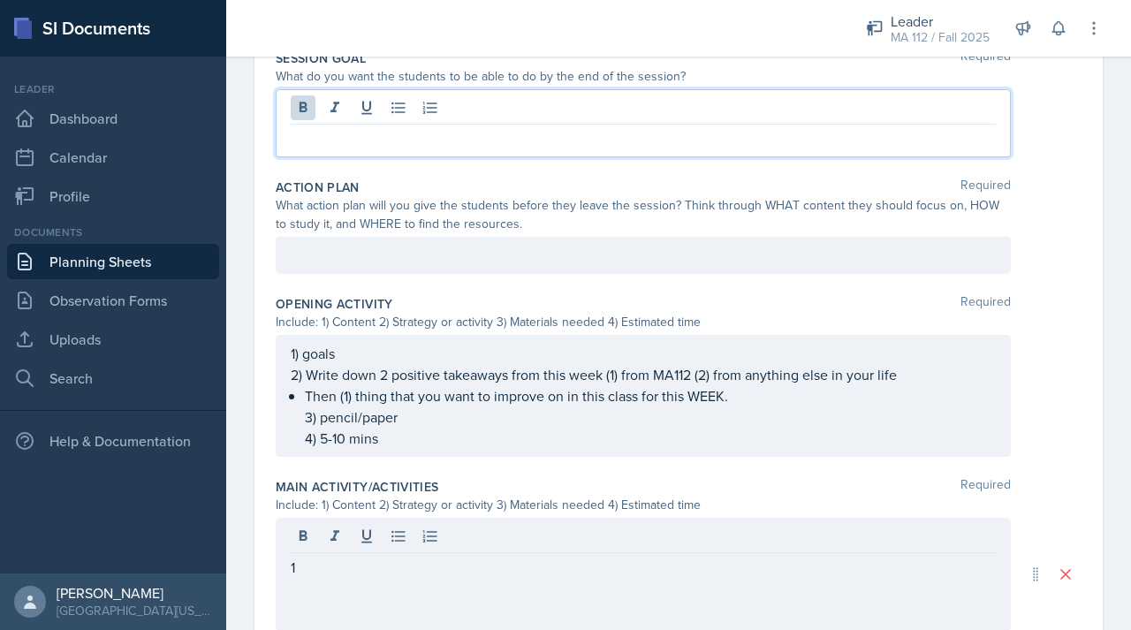
scroll to position [408, 0]
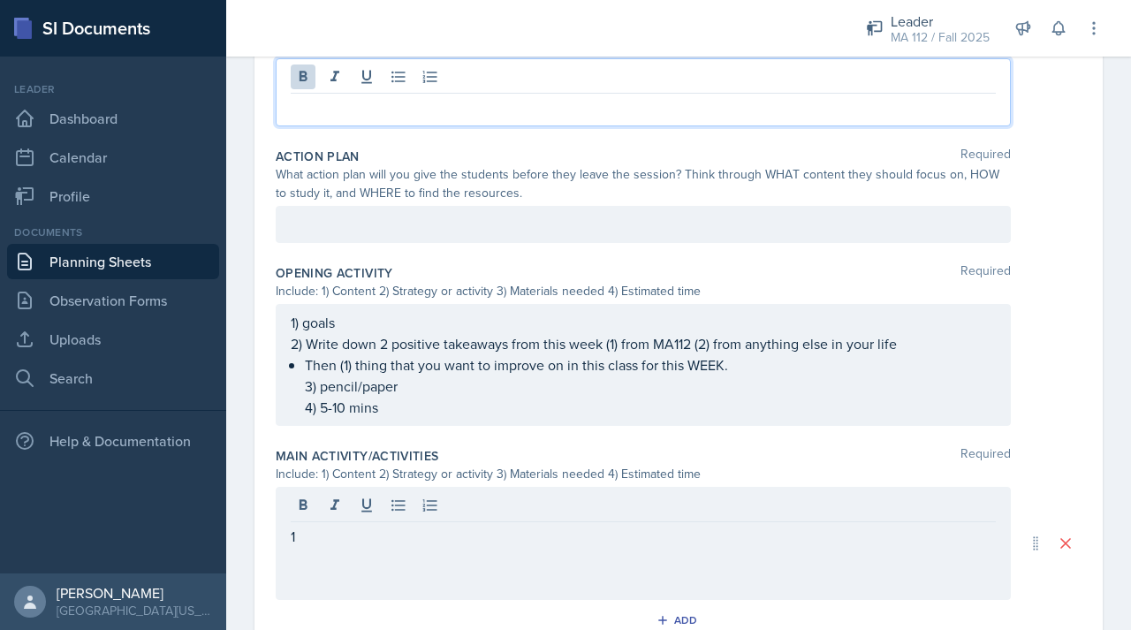
click at [353, 101] on p at bounding box center [643, 107] width 705 height 21
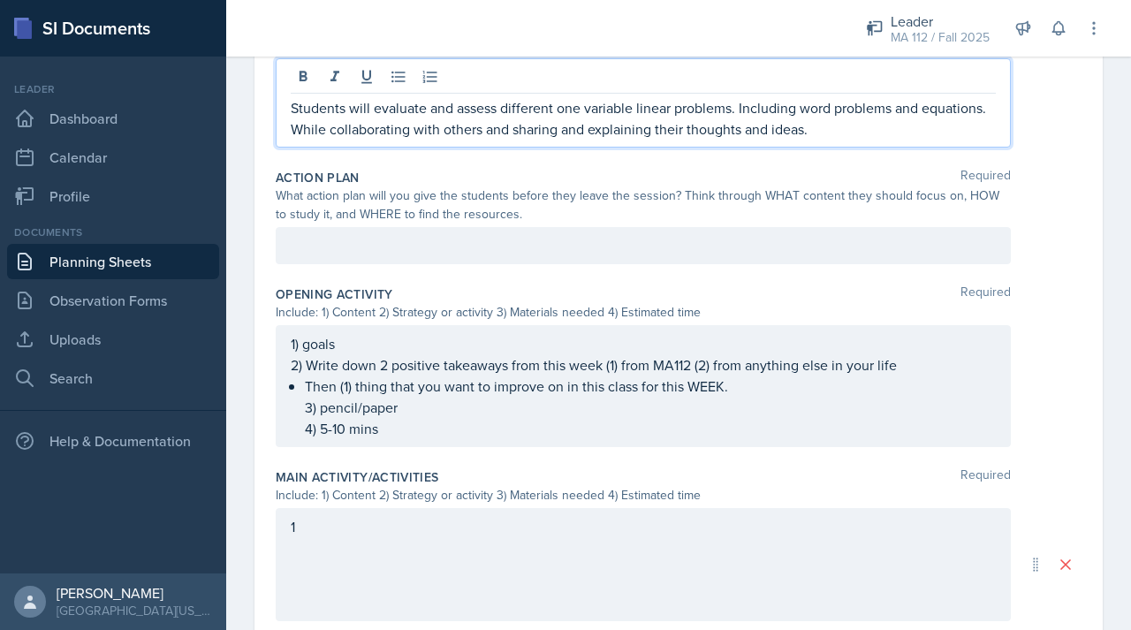
click at [404, 284] on div "Opening Activity Required Include: 1) Content 2) Strategy or activity 3) Materi…" at bounding box center [679, 369] width 806 height 183
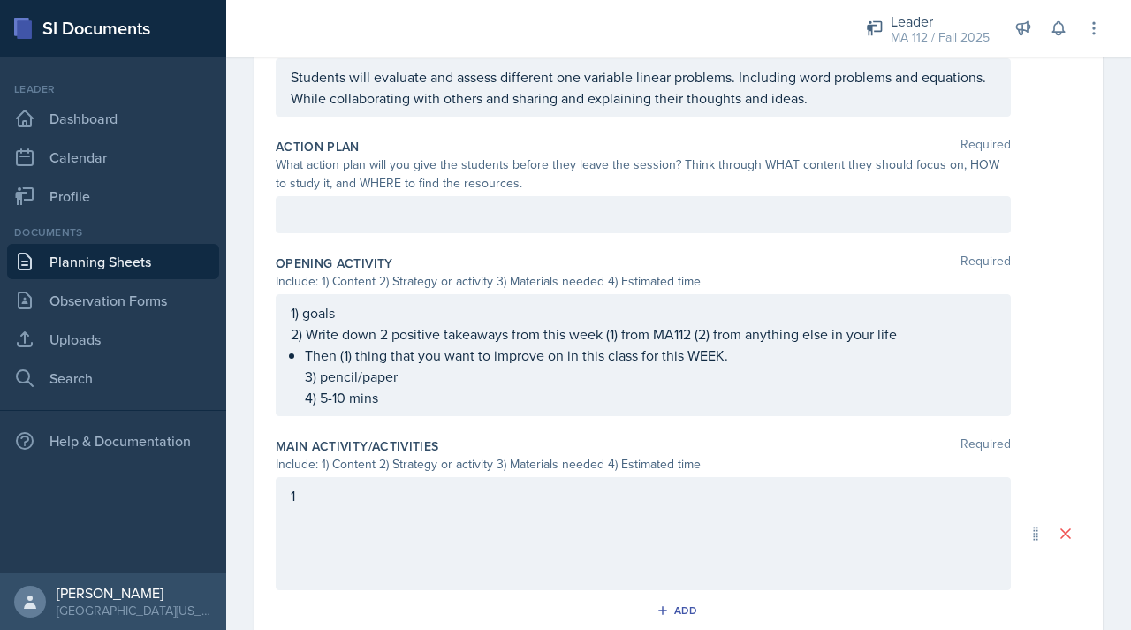
click at [419, 240] on div "Action Plan Required What action plan will you give the students before they le…" at bounding box center [679, 189] width 806 height 117
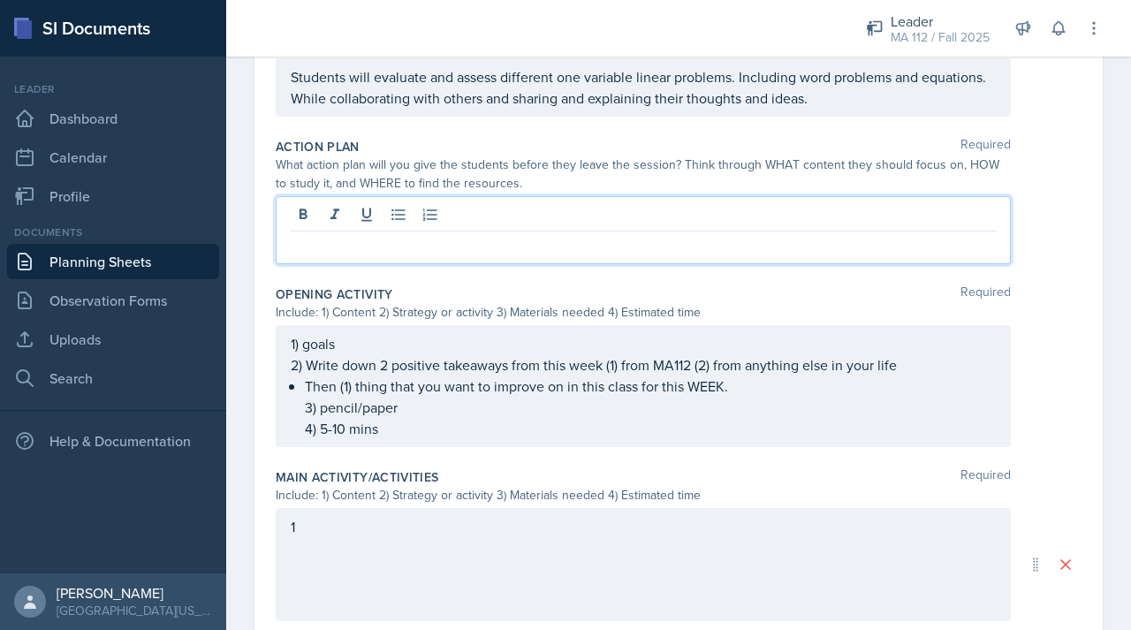
click at [419, 212] on div at bounding box center [643, 230] width 735 height 68
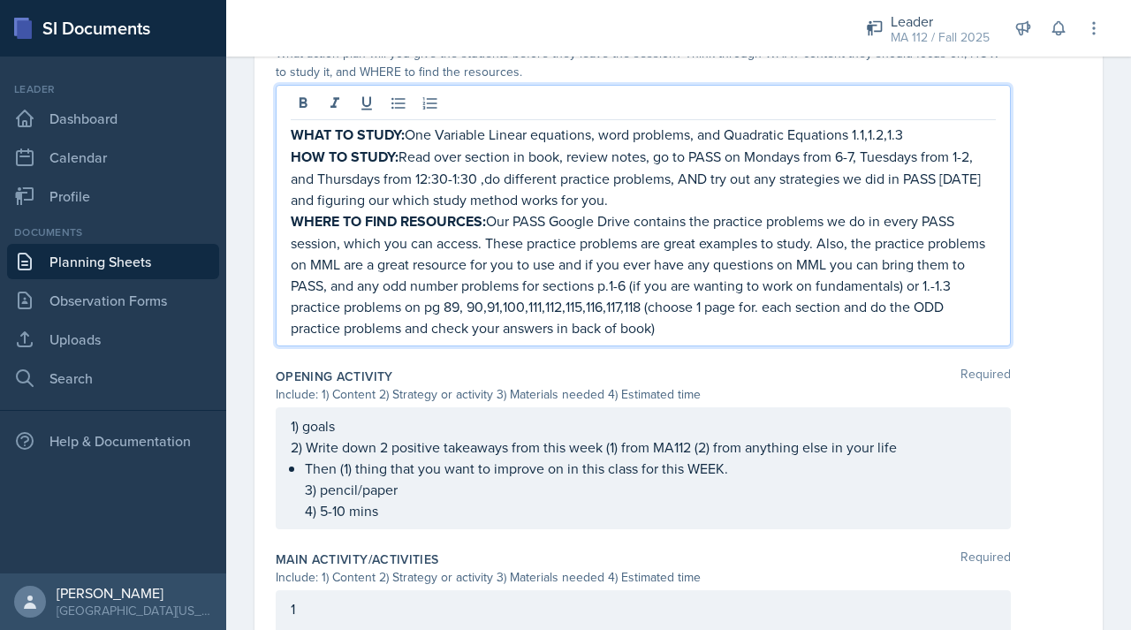
scroll to position [986, 0]
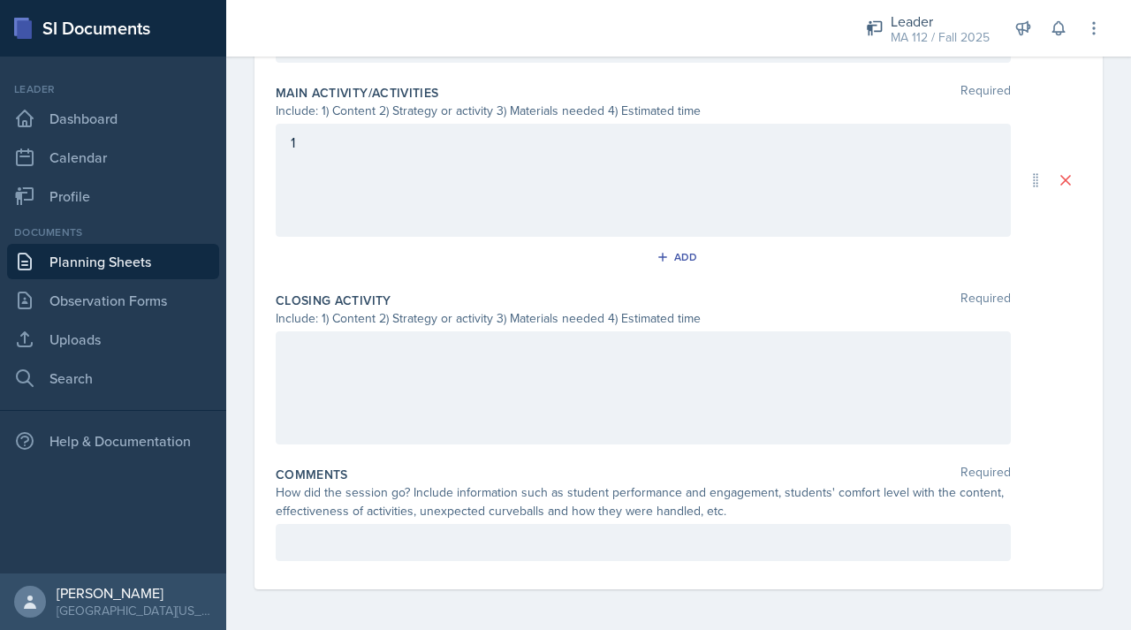
click at [401, 159] on div "1" at bounding box center [643, 180] width 735 height 113
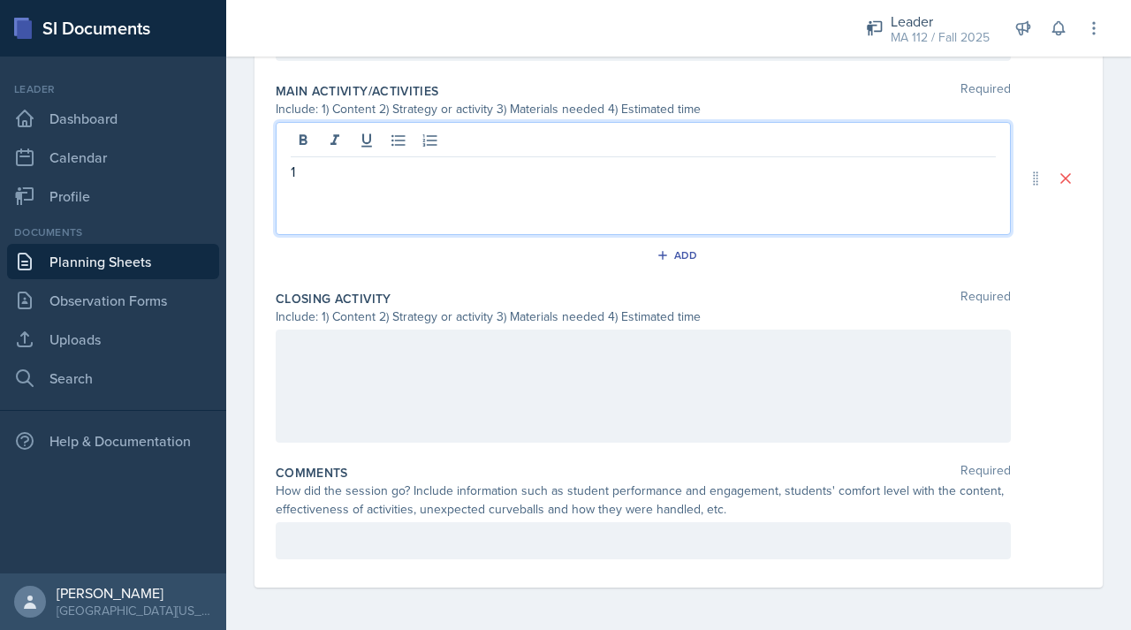
scroll to position [956, 0]
click at [378, 166] on p "1)" at bounding box center [643, 173] width 705 height 21
click at [305, 178] on p "1) chapter 1" at bounding box center [643, 173] width 705 height 21
click at [443, 177] on p "1) most of chapter 1" at bounding box center [643, 173] width 705 height 21
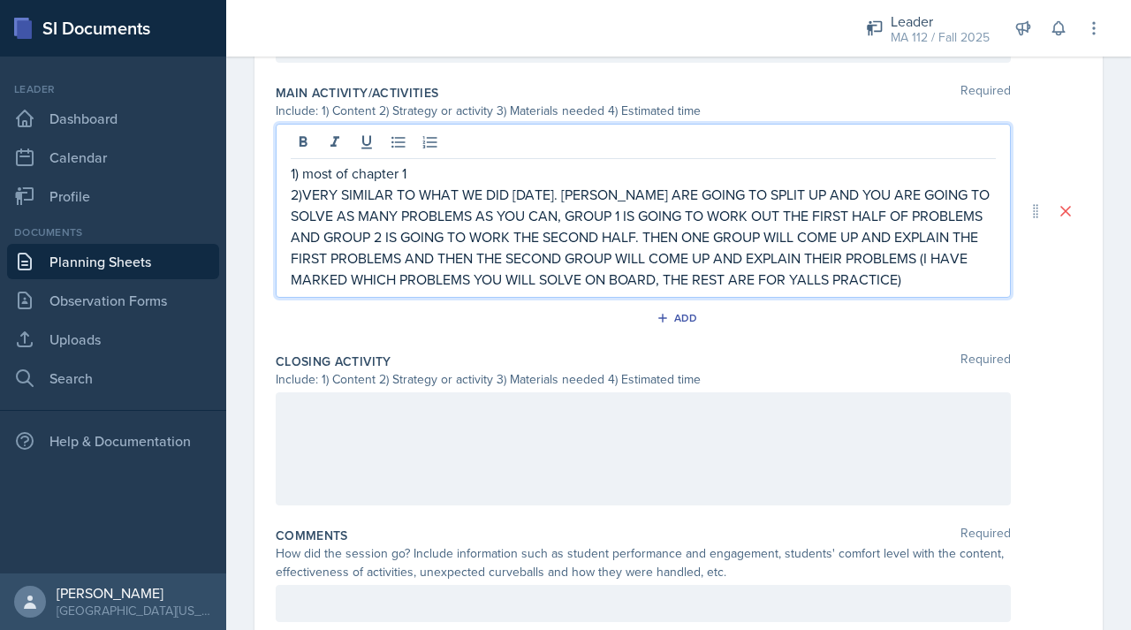
scroll to position [986, 0]
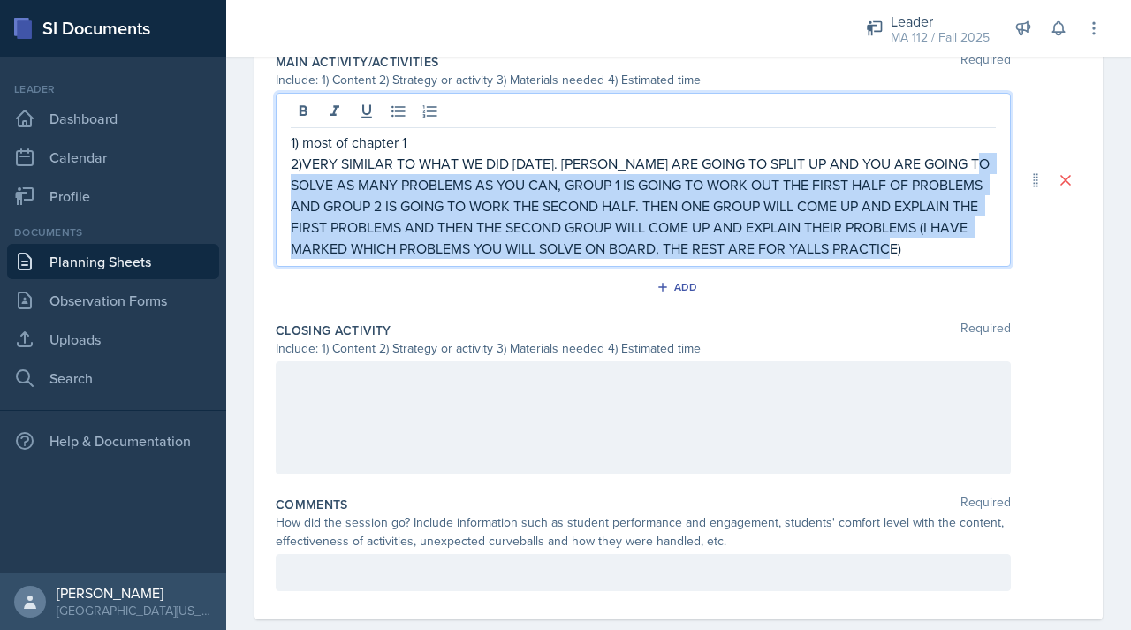
drag, startPoint x: 377, startPoint y: 273, endPoint x: 314, endPoint y: 172, distance: 119.2
click at [314, 172] on p "2)VERY SIMILAR TO WHAT WE DID [DATE]. [PERSON_NAME] ARE GOING TO SPLIT UP AND Y…" at bounding box center [643, 206] width 705 height 106
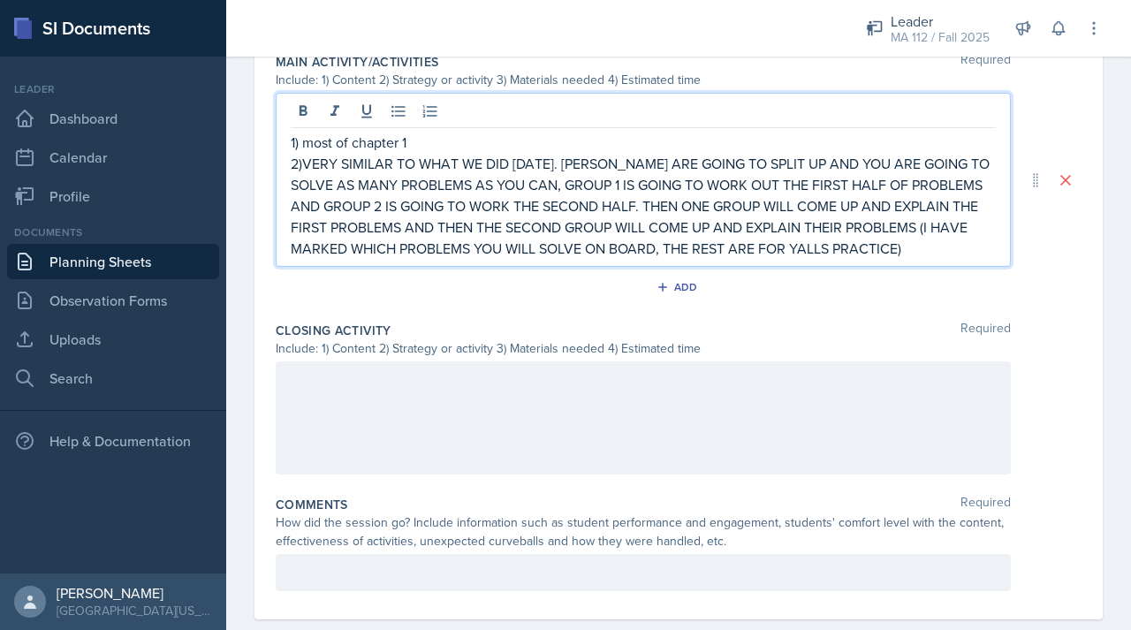
click at [363, 247] on p "2)VERY SIMILAR TO WHAT WE DID [DATE]. [PERSON_NAME] ARE GOING TO SPLIT UP AND Y…" at bounding box center [643, 206] width 705 height 106
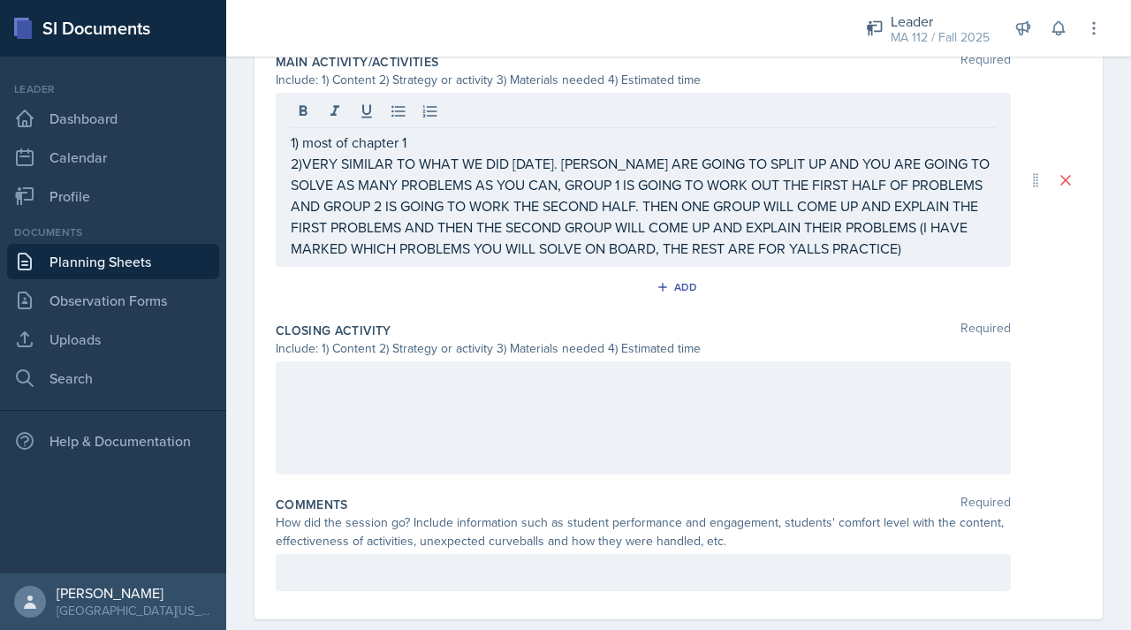
drag, startPoint x: 370, startPoint y: 280, endPoint x: 297, endPoint y: 148, distance: 151.5
click at [296, 147] on div "1) most of chapter 1 2)VERY SIMILAR TO WHAT WE DID [DATE]. [PERSON_NAME] ARE GO…" at bounding box center [643, 180] width 735 height 174
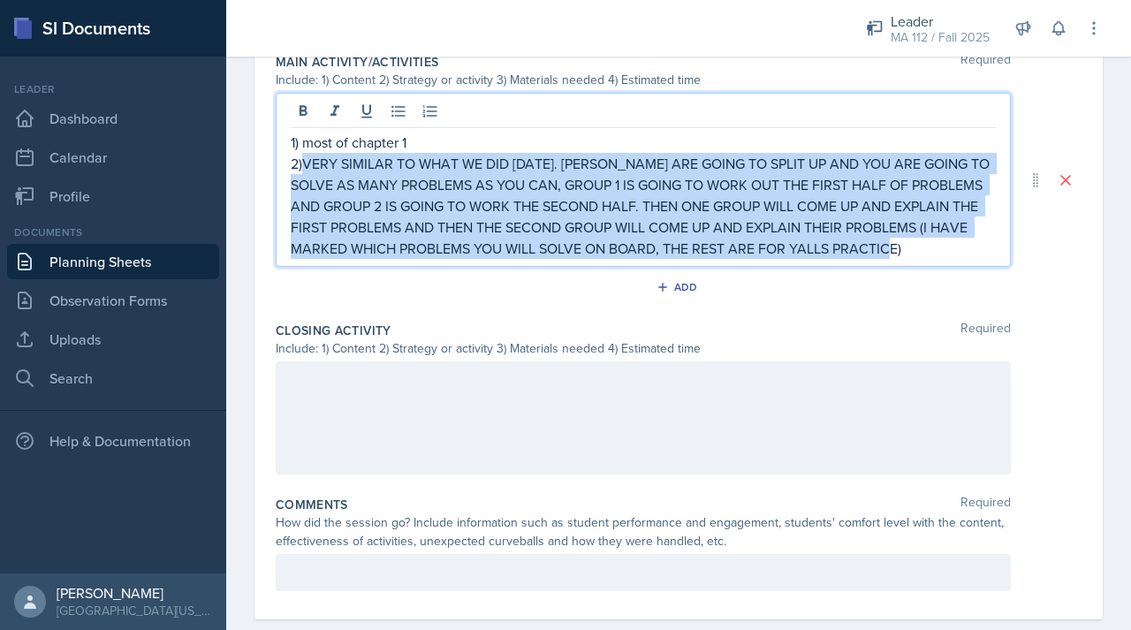
drag, startPoint x: 304, startPoint y: 161, endPoint x: 370, endPoint y: 272, distance: 129.6
click at [370, 259] on p "2)VERY SIMILAR TO WHAT WE DID [DATE]. [PERSON_NAME] ARE GOING TO SPLIT UP AND Y…" at bounding box center [643, 206] width 705 height 106
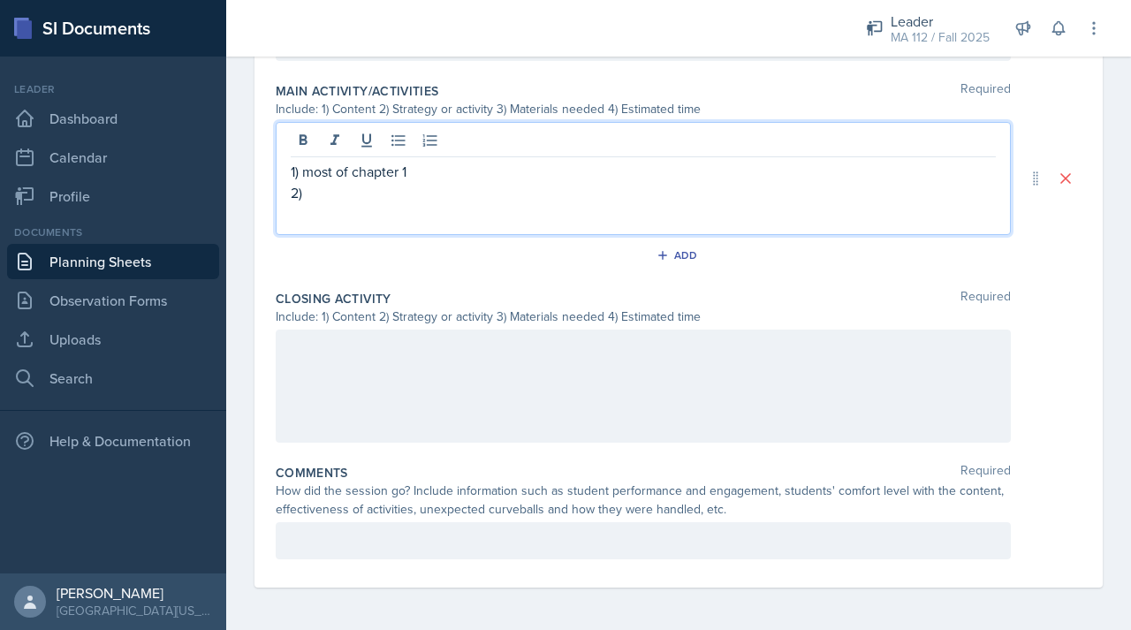
scroll to position [956, 0]
